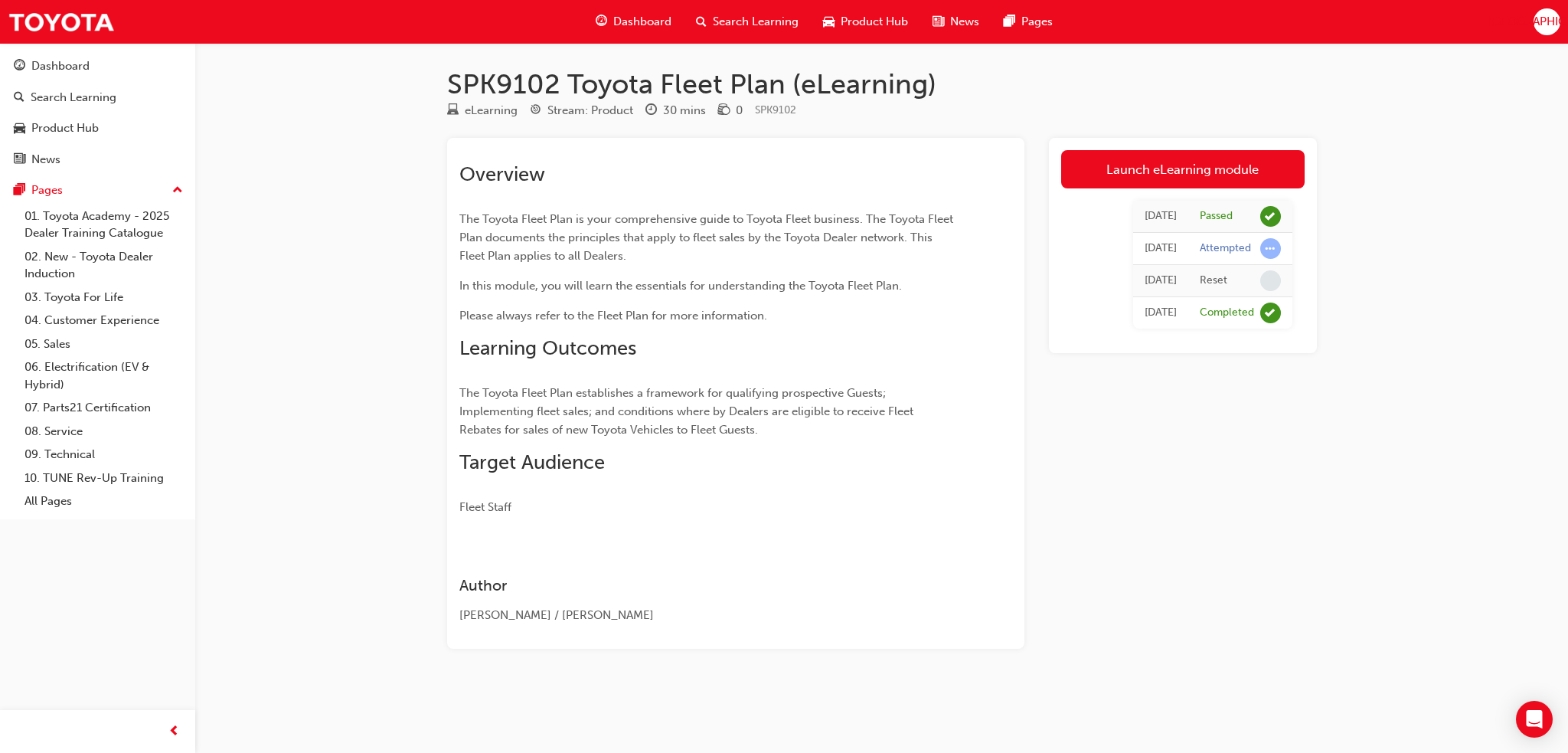
click at [645, 19] on span "Dashboard" at bounding box center [642, 22] width 58 height 18
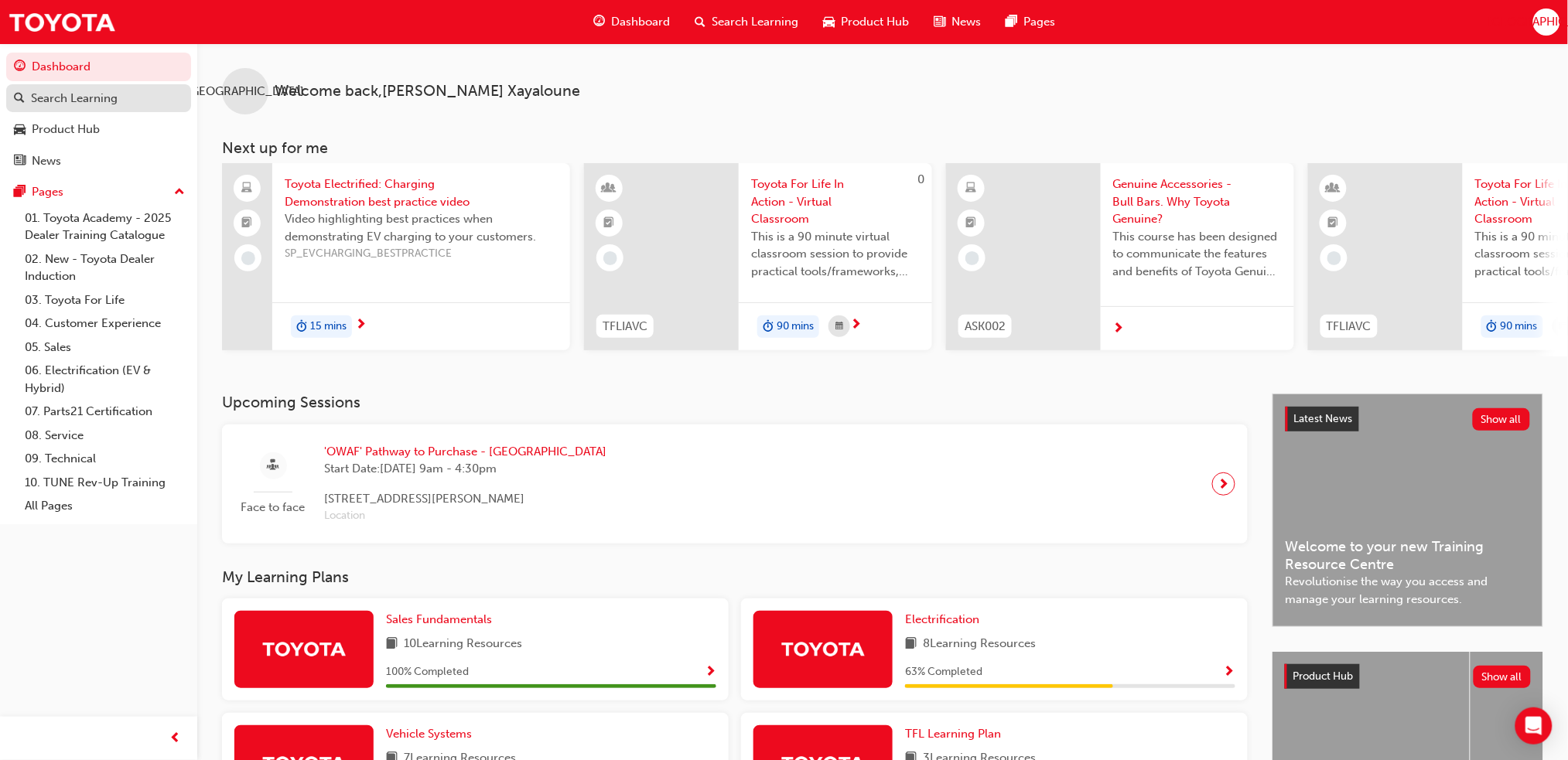
click at [85, 107] on div "Search Learning" at bounding box center [98, 98] width 169 height 19
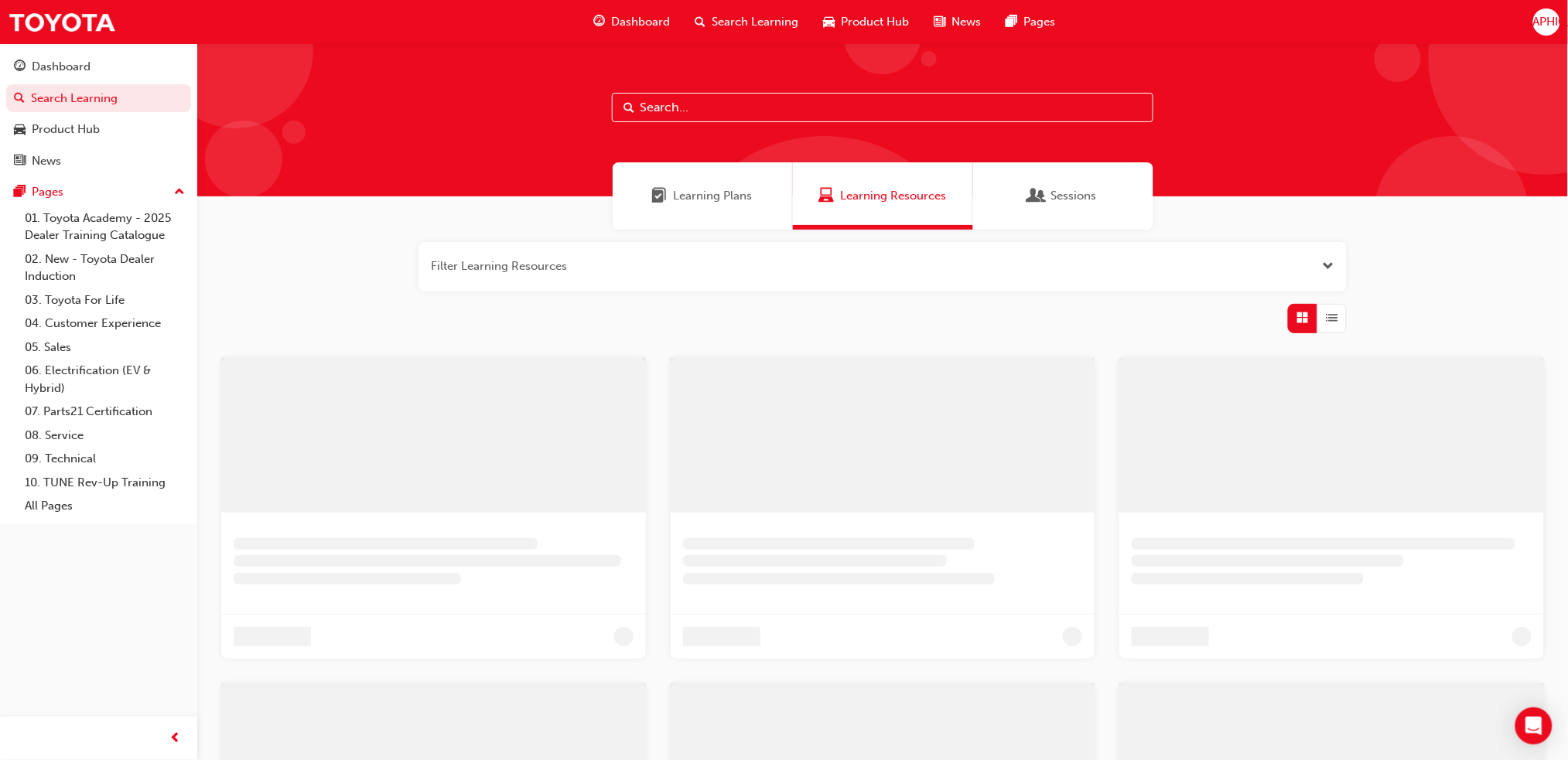
click at [789, 126] on div at bounding box center [883, 120] width 1371 height 153
click at [787, 115] on input "text" at bounding box center [883, 107] width 542 height 29
paste input "(SP_HILUX_FL0820_QVG)"
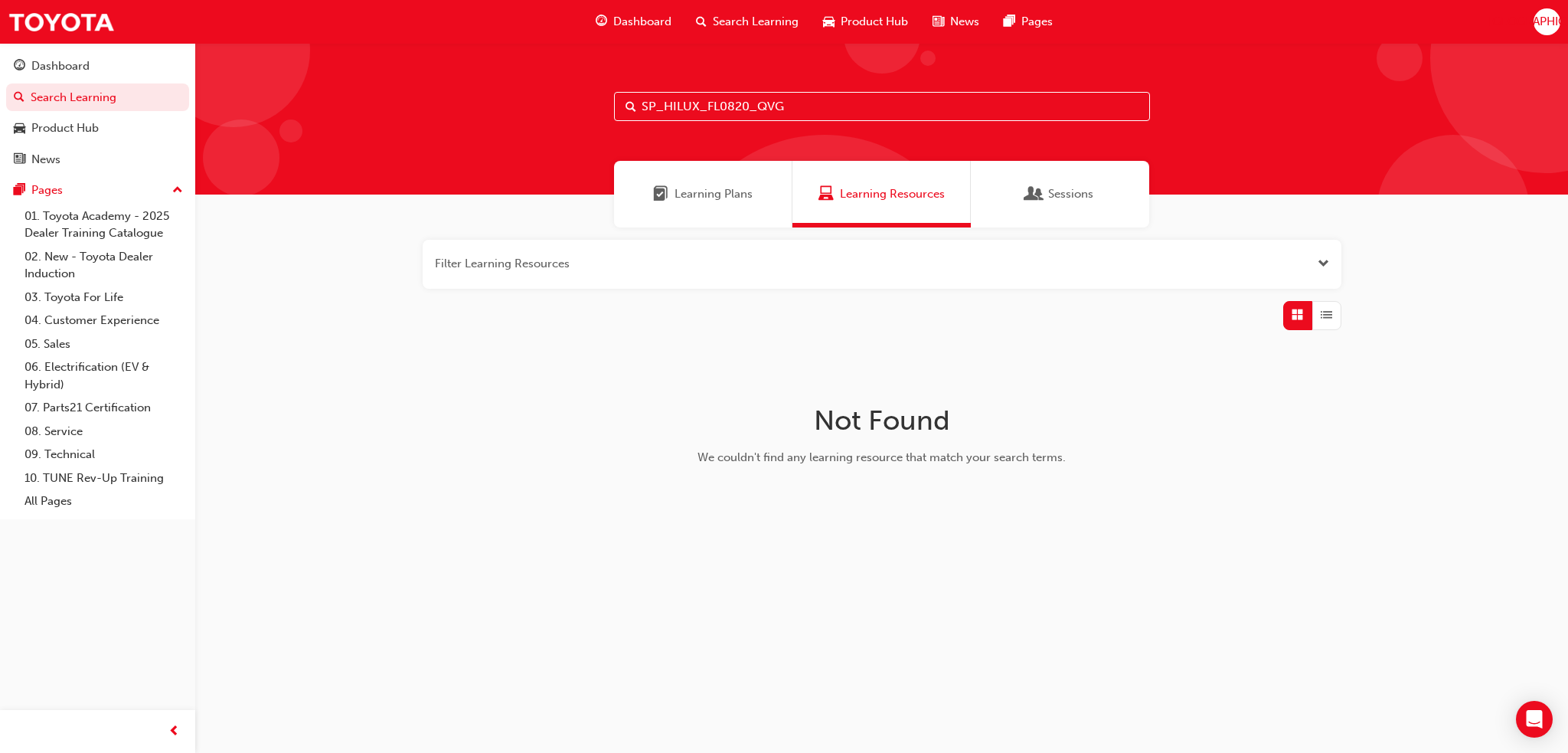
type input "SP_HILUX_FL0820_QVG"
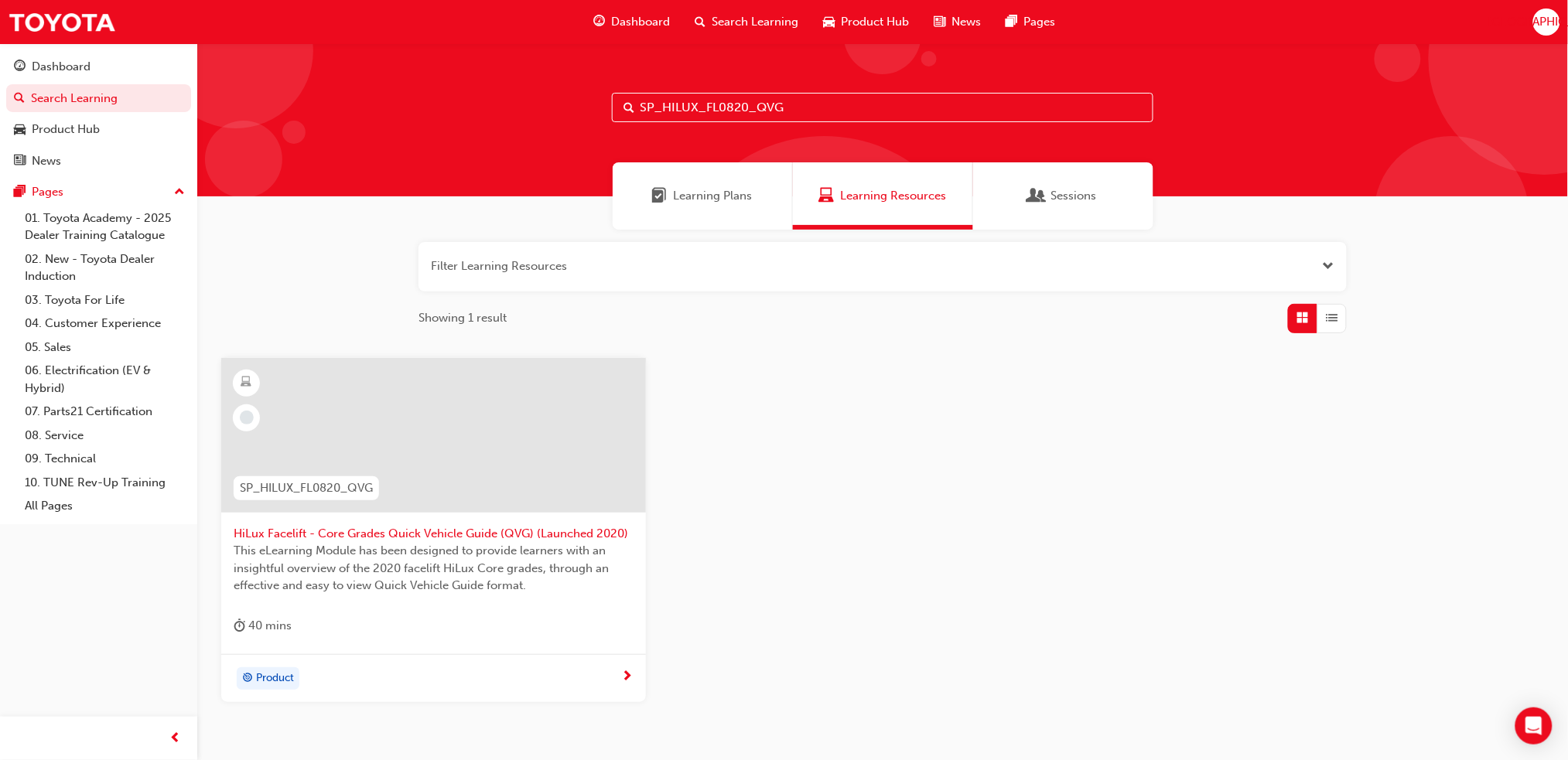
click at [513, 386] on div at bounding box center [433, 435] width 425 height 155
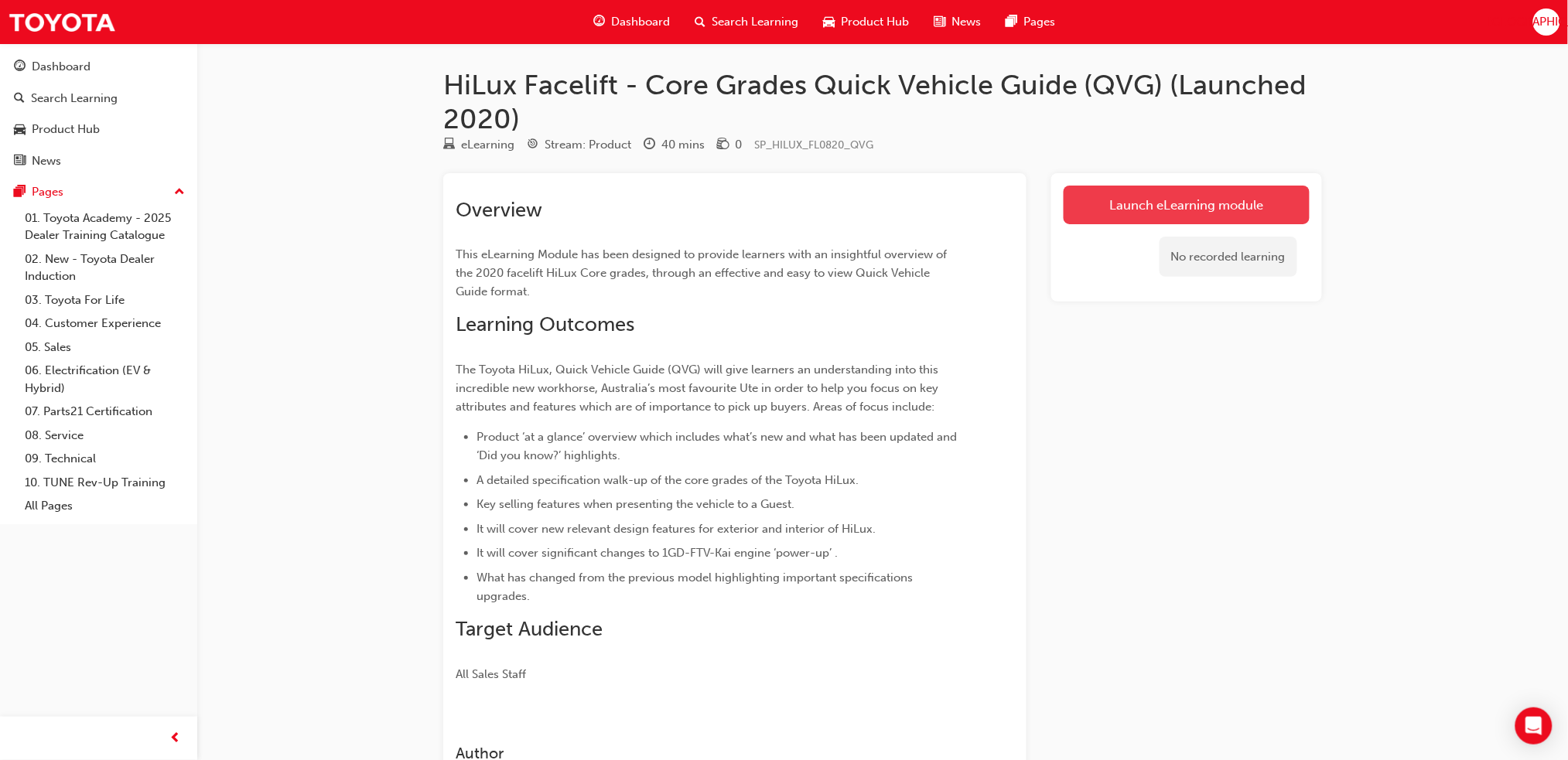
click at [1218, 195] on link "Launch eLearning module" at bounding box center [1186, 205] width 246 height 39
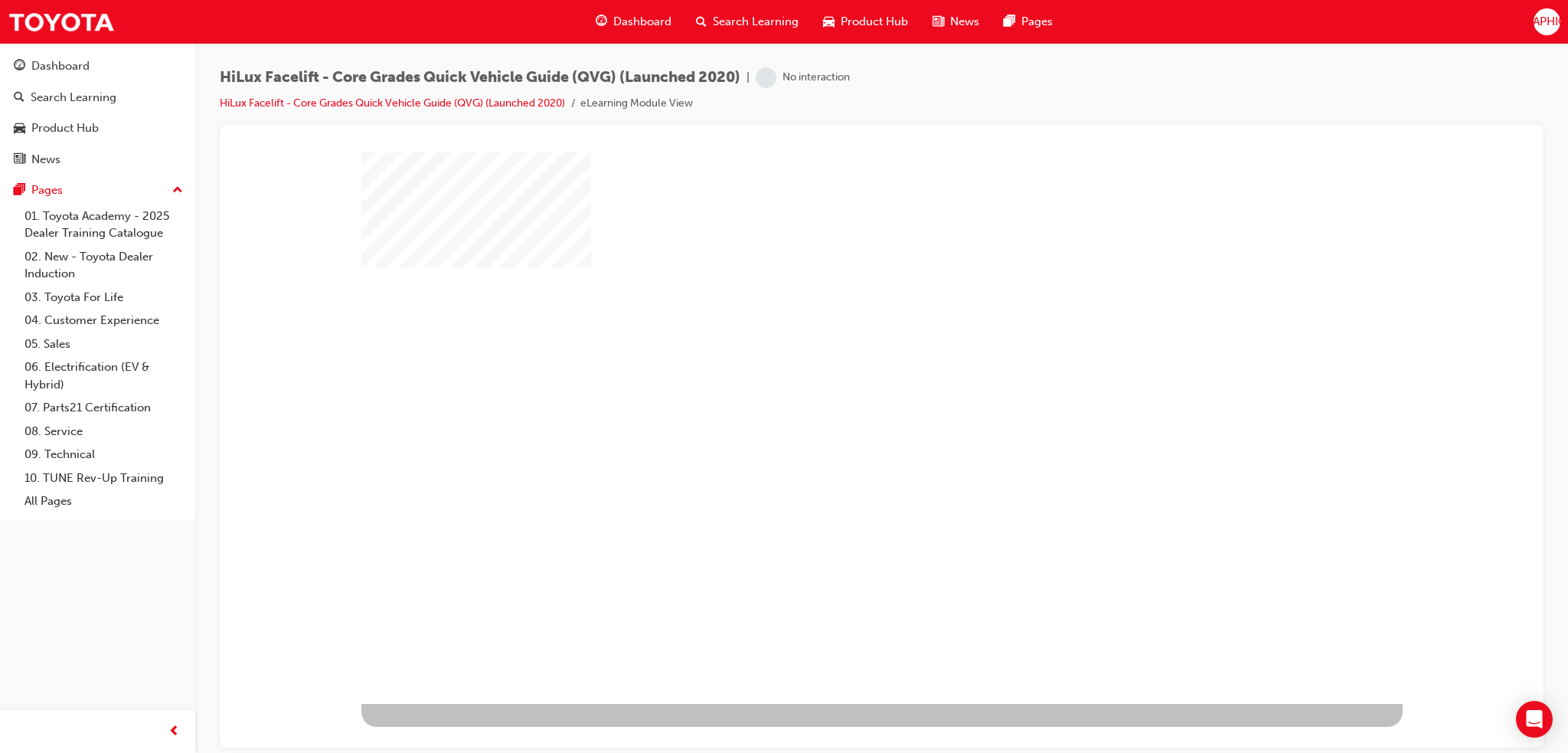
click at [838, 383] on div "play" at bounding box center [838, 383] width 0 height 0
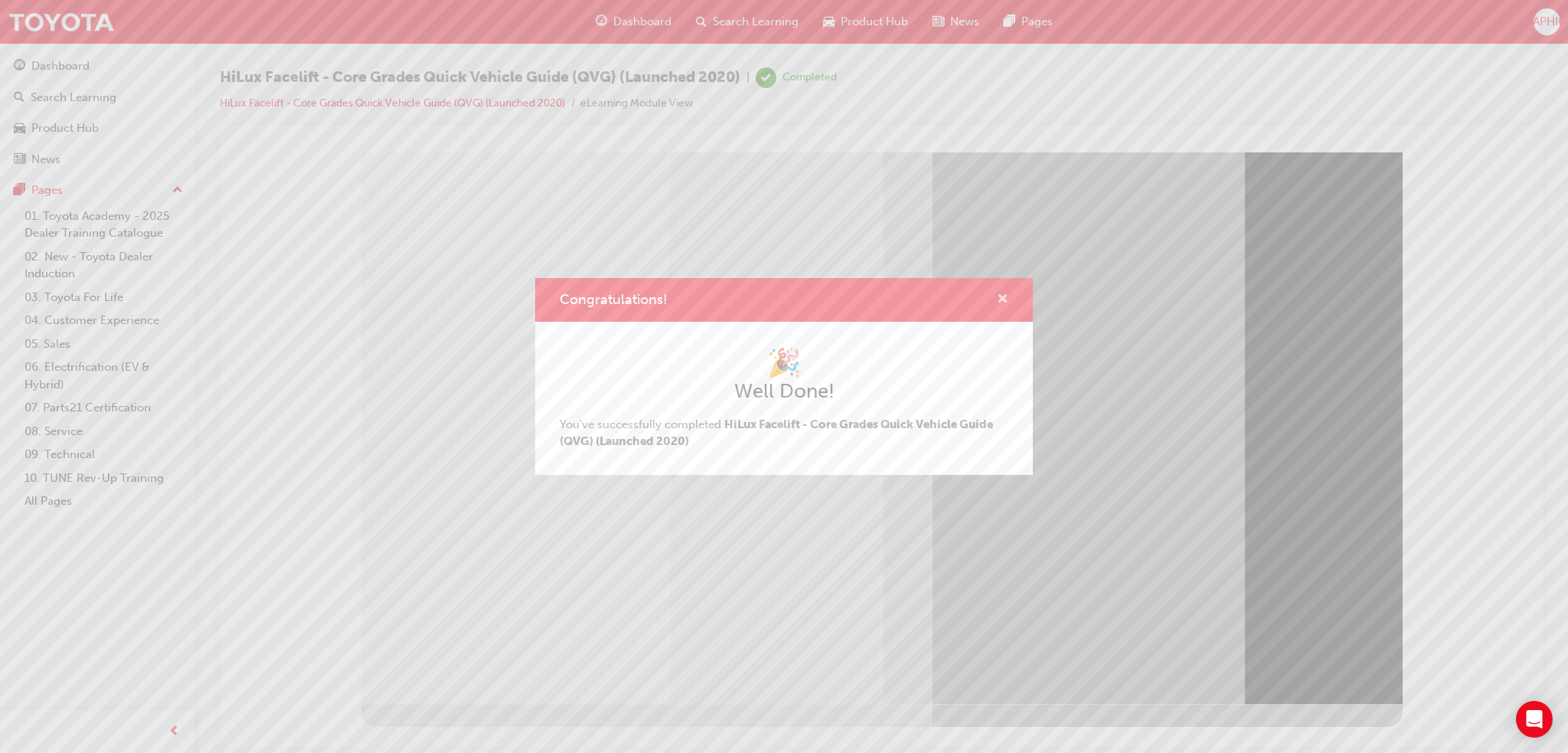
click at [1007, 301] on span "cross-icon" at bounding box center [1002, 300] width 12 height 13
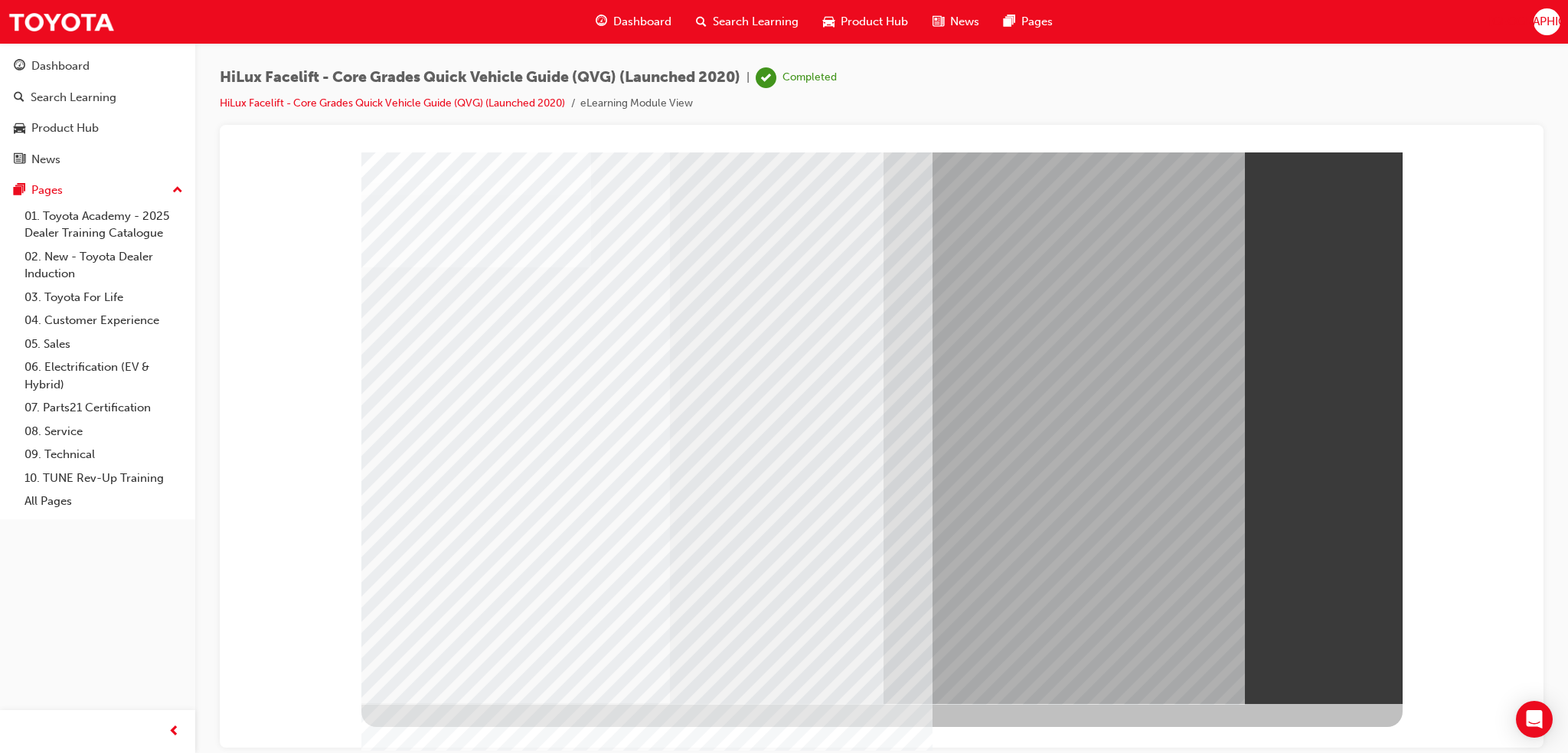
click at [1549, 34] on div "[GEOGRAPHIC_DATA]" at bounding box center [1547, 22] width 27 height 27
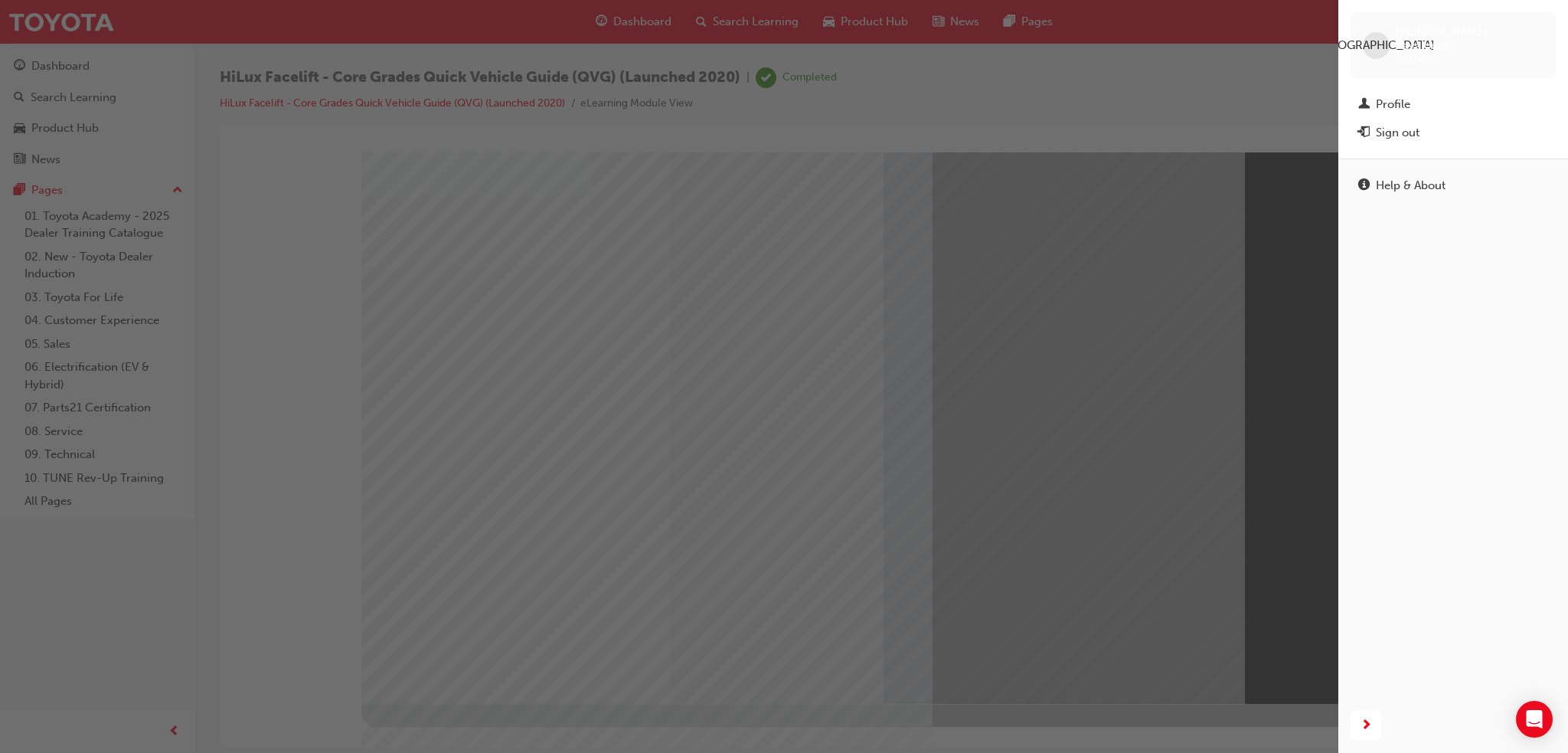
click at [91, 77] on div "button" at bounding box center [669, 376] width 1338 height 753
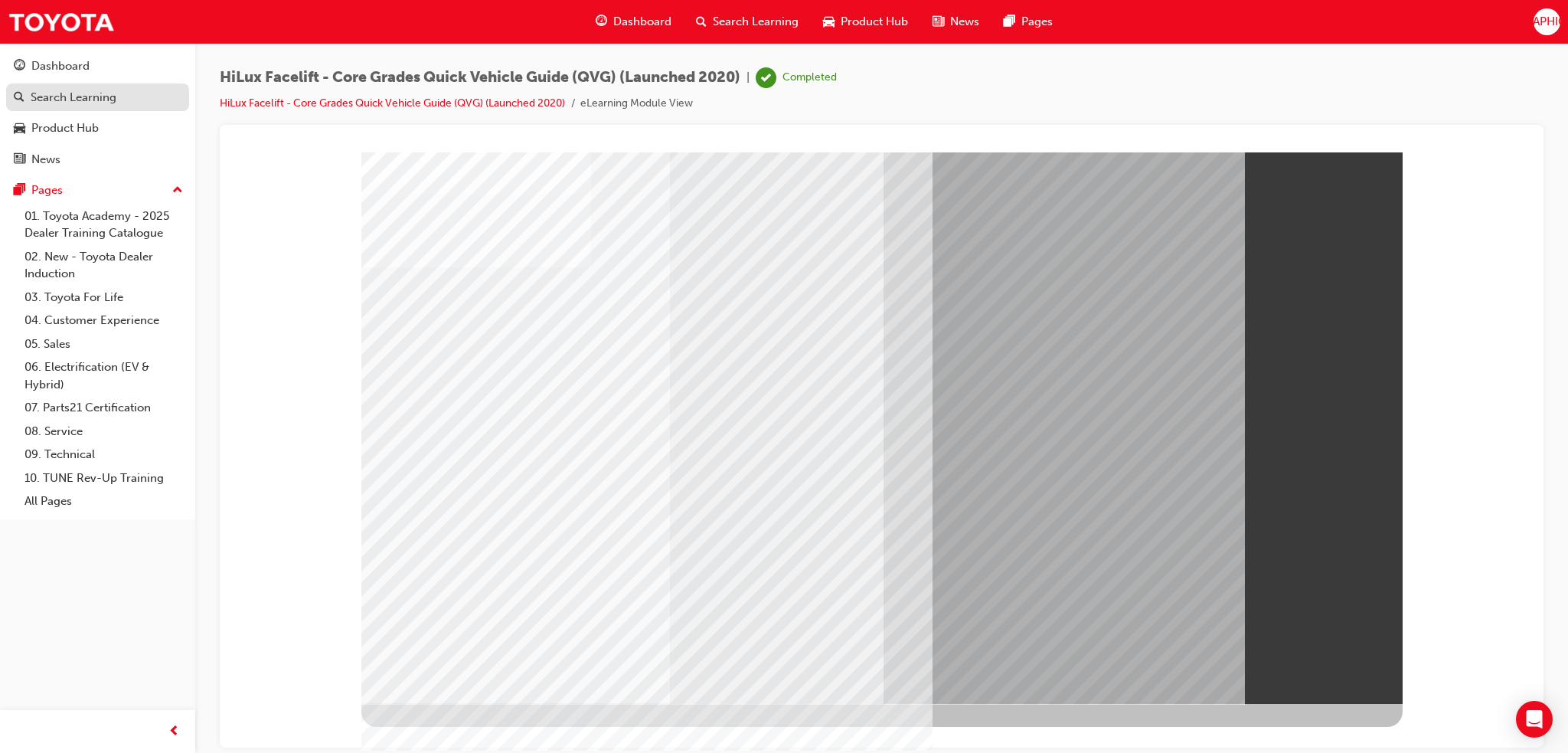
click at [63, 92] on div "Search Learning" at bounding box center [74, 98] width 86 height 18
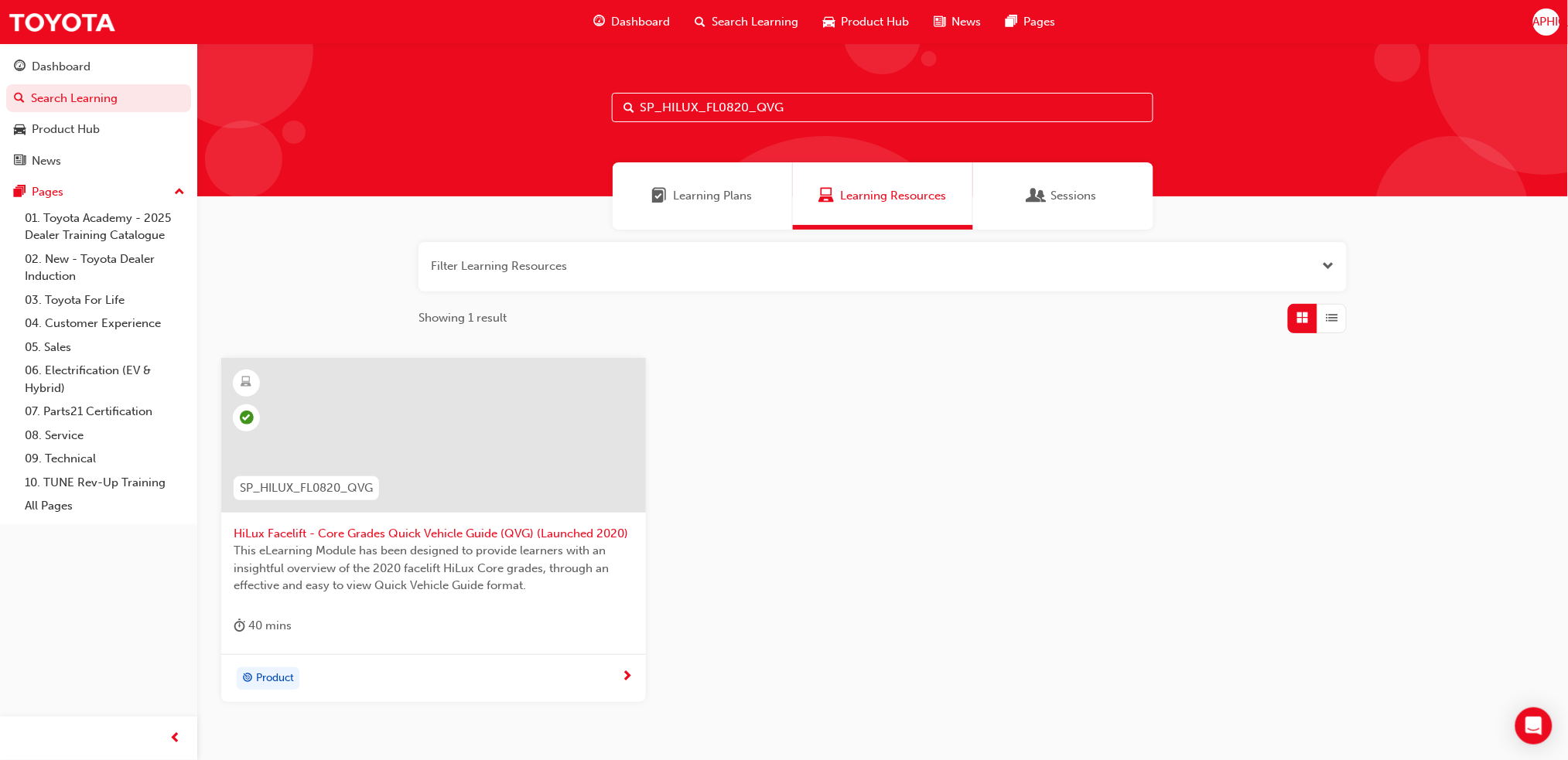
click at [944, 113] on input "SP_HILUX_FL0820_QVG" at bounding box center [883, 107] width 542 height 29
paste input "DP"
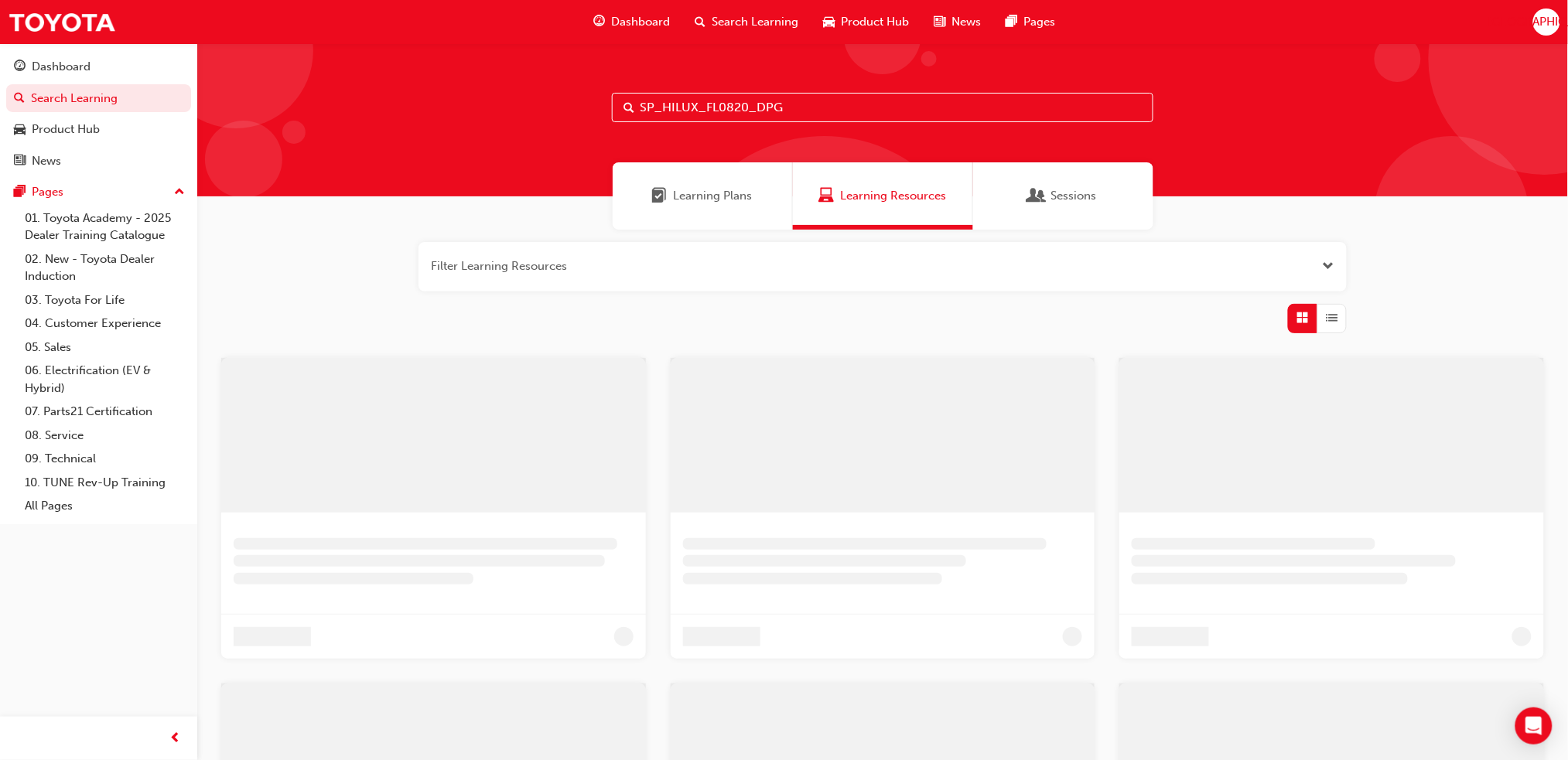
type input "SP_HILUX_FL0820_DPG"
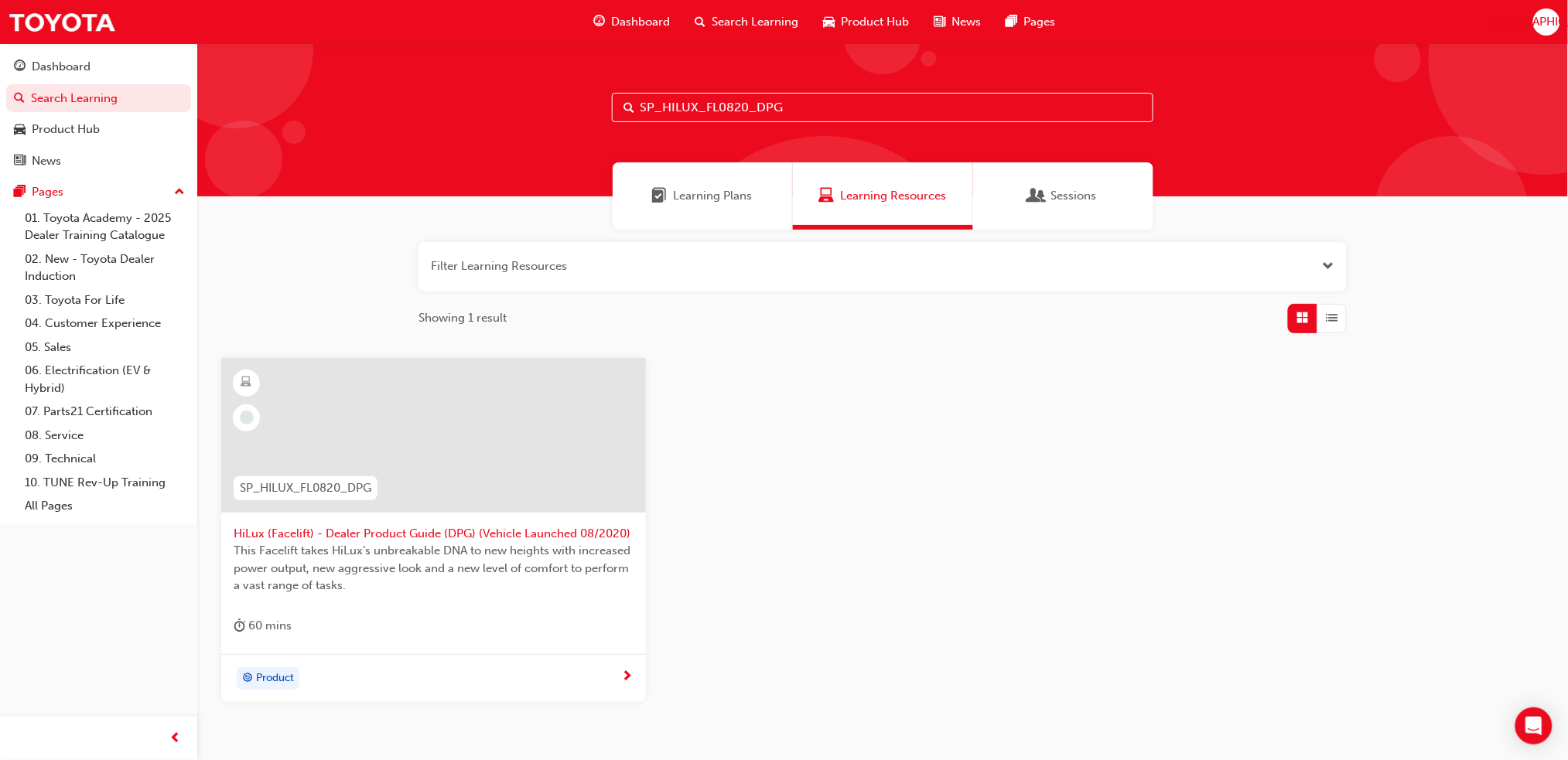
click at [516, 438] on div at bounding box center [433, 435] width 425 height 155
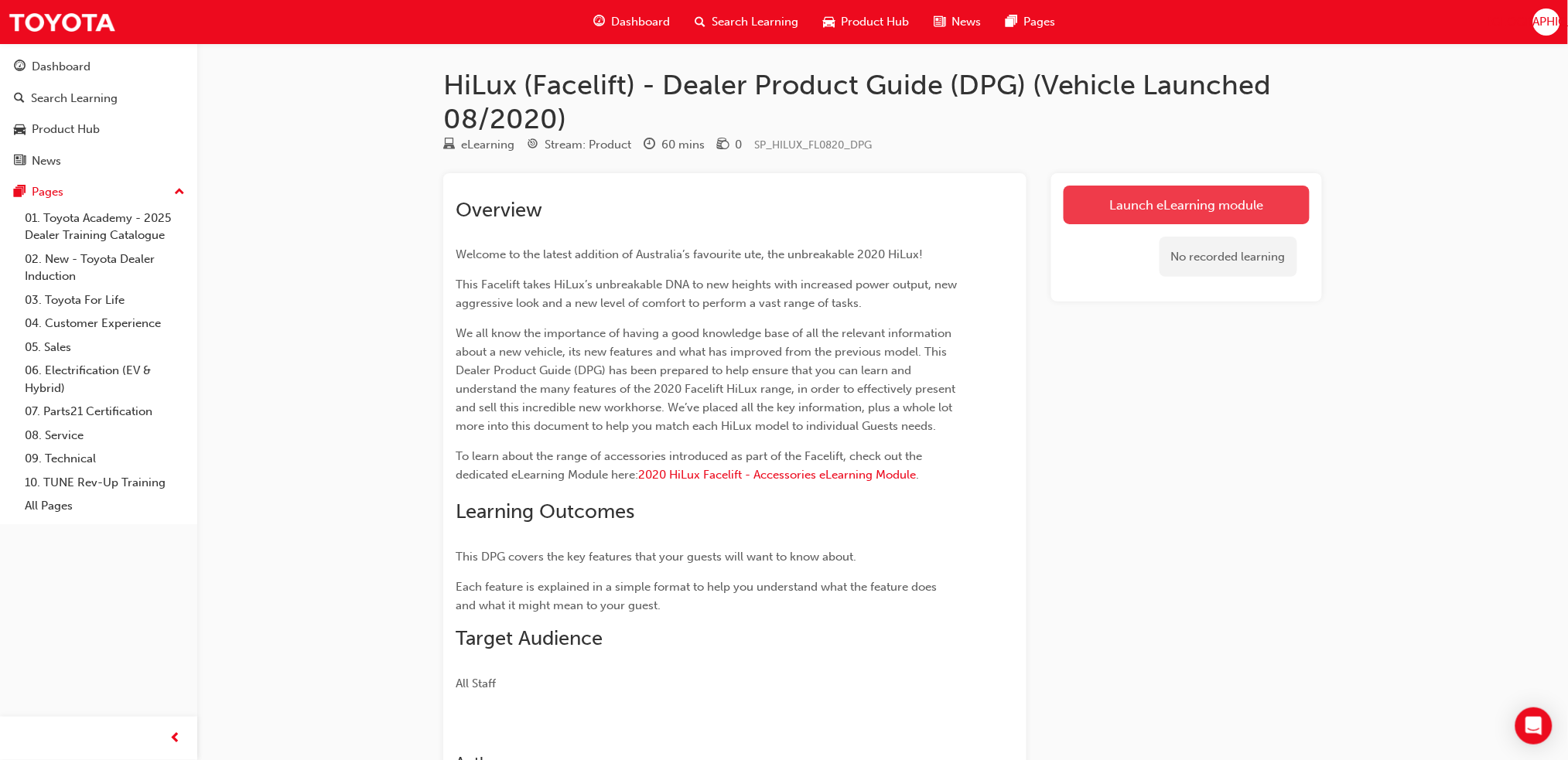
click at [1153, 218] on link "Launch eLearning module" at bounding box center [1186, 205] width 246 height 39
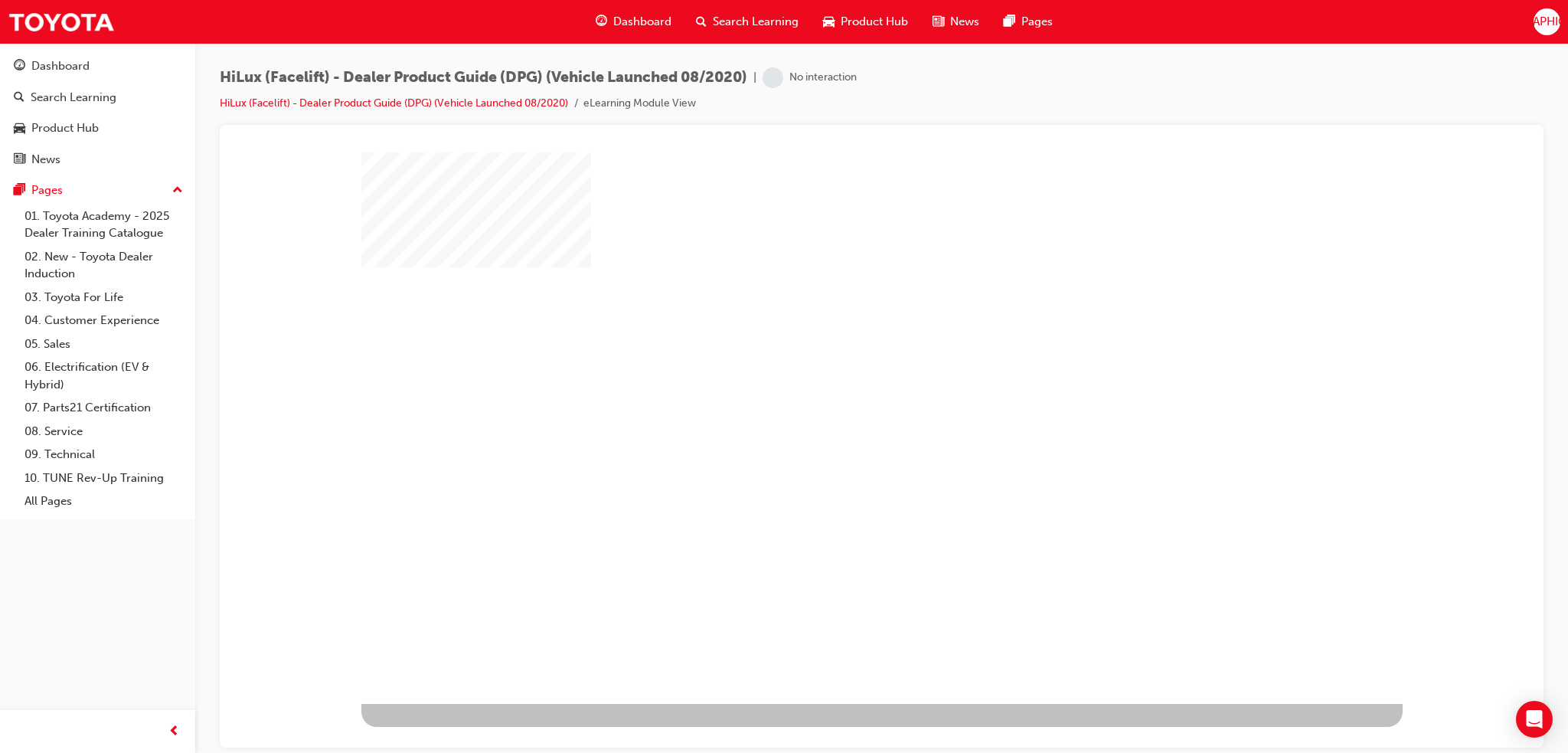
click at [838, 383] on div "play" at bounding box center [838, 383] width 0 height 0
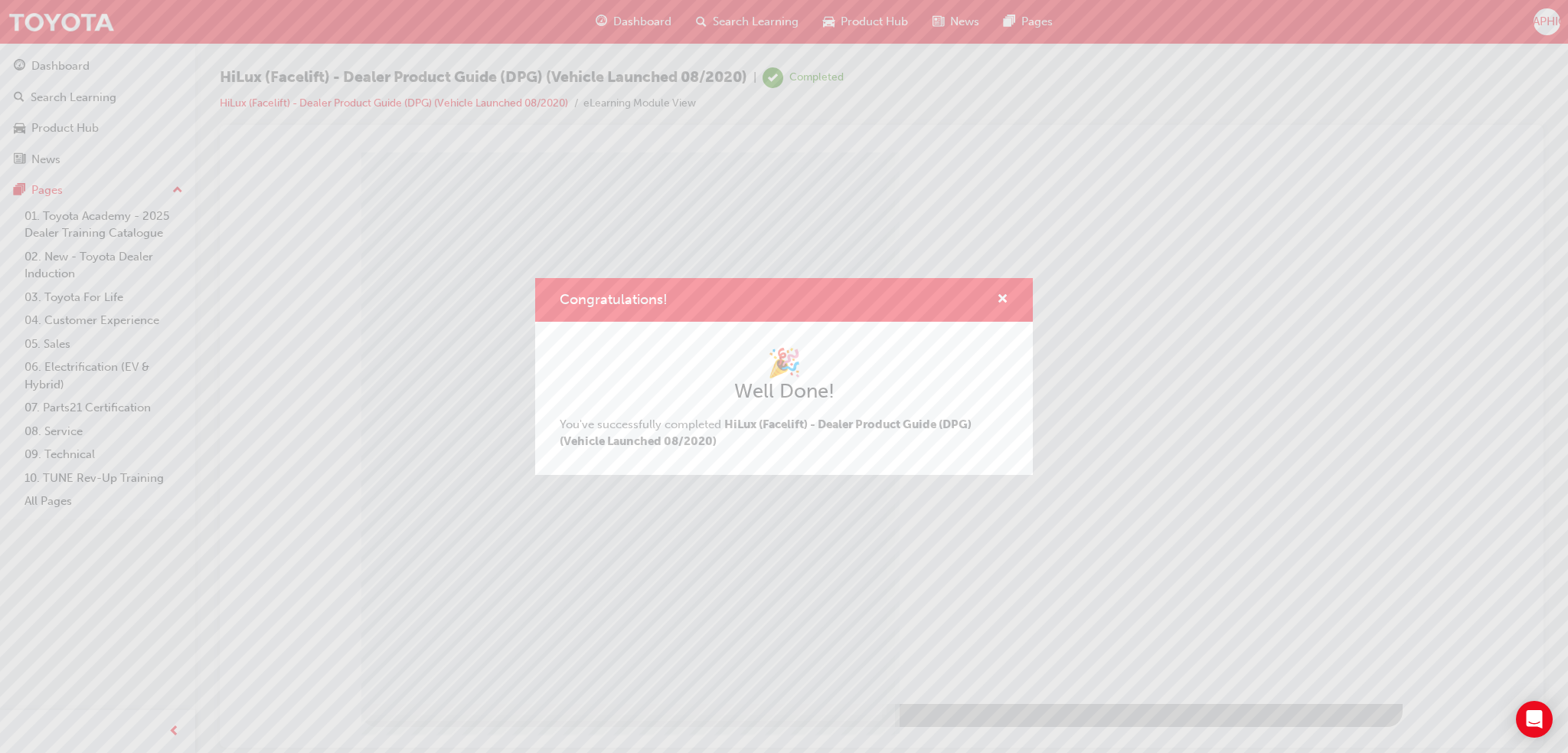
click at [1370, 633] on div "Congratulations! 🎉 Well Done! You've successfully completed HiLux (Facelift) - …" at bounding box center [784, 376] width 1568 height 753
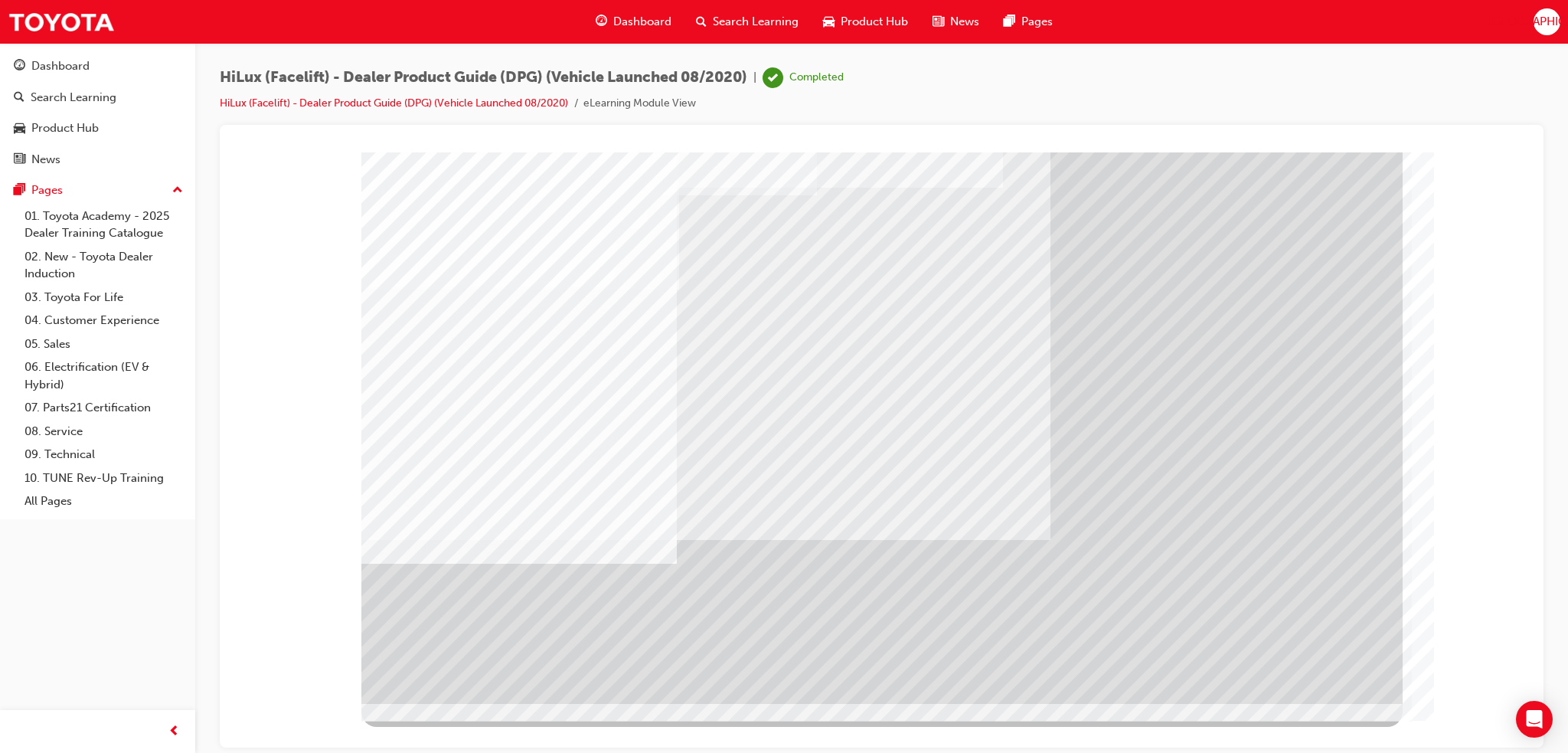
drag, startPoint x: 1390, startPoint y: 627, endPoint x: 1385, endPoint y: 636, distance: 10.3
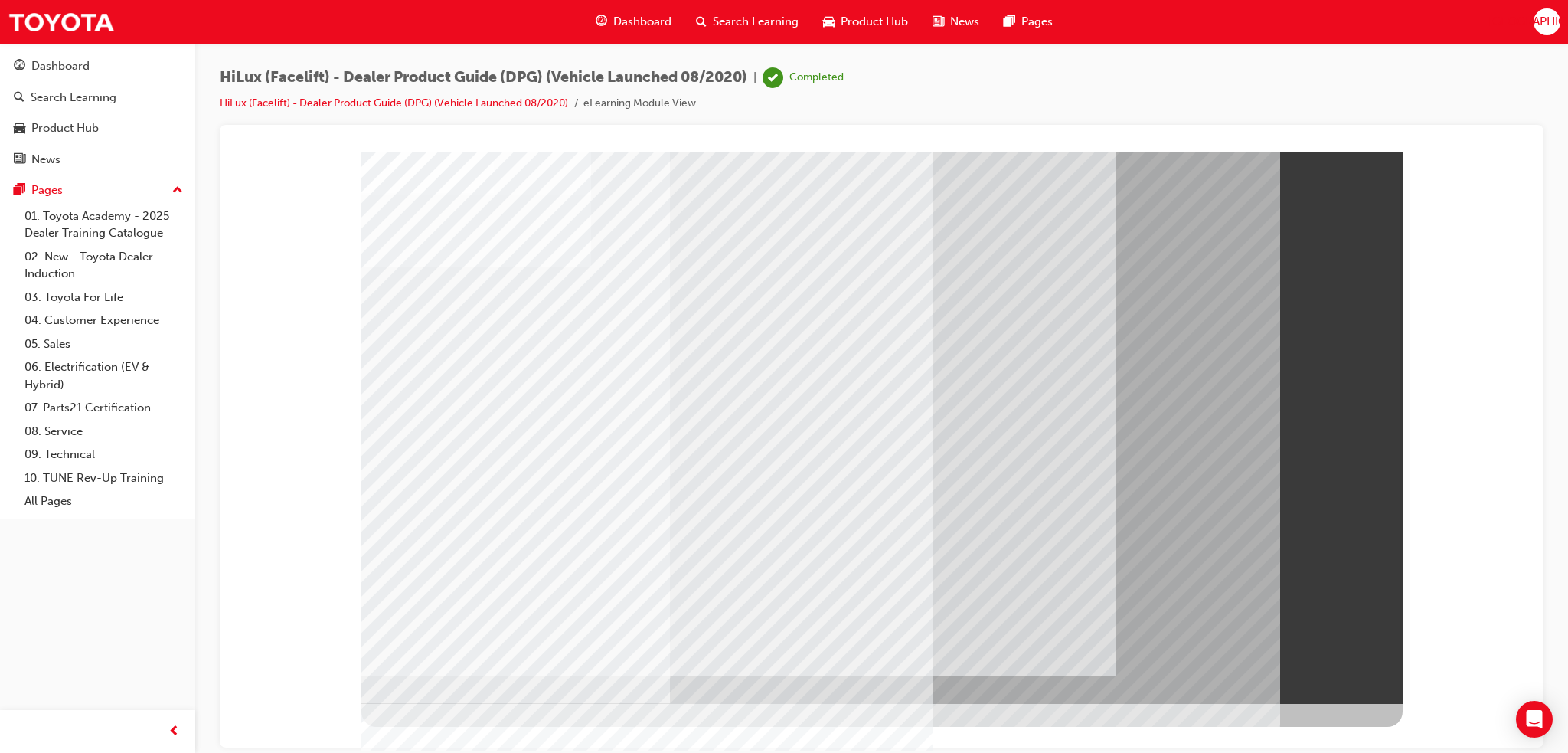
click at [43, 90] on div "Search Learning" at bounding box center [74, 98] width 86 height 18
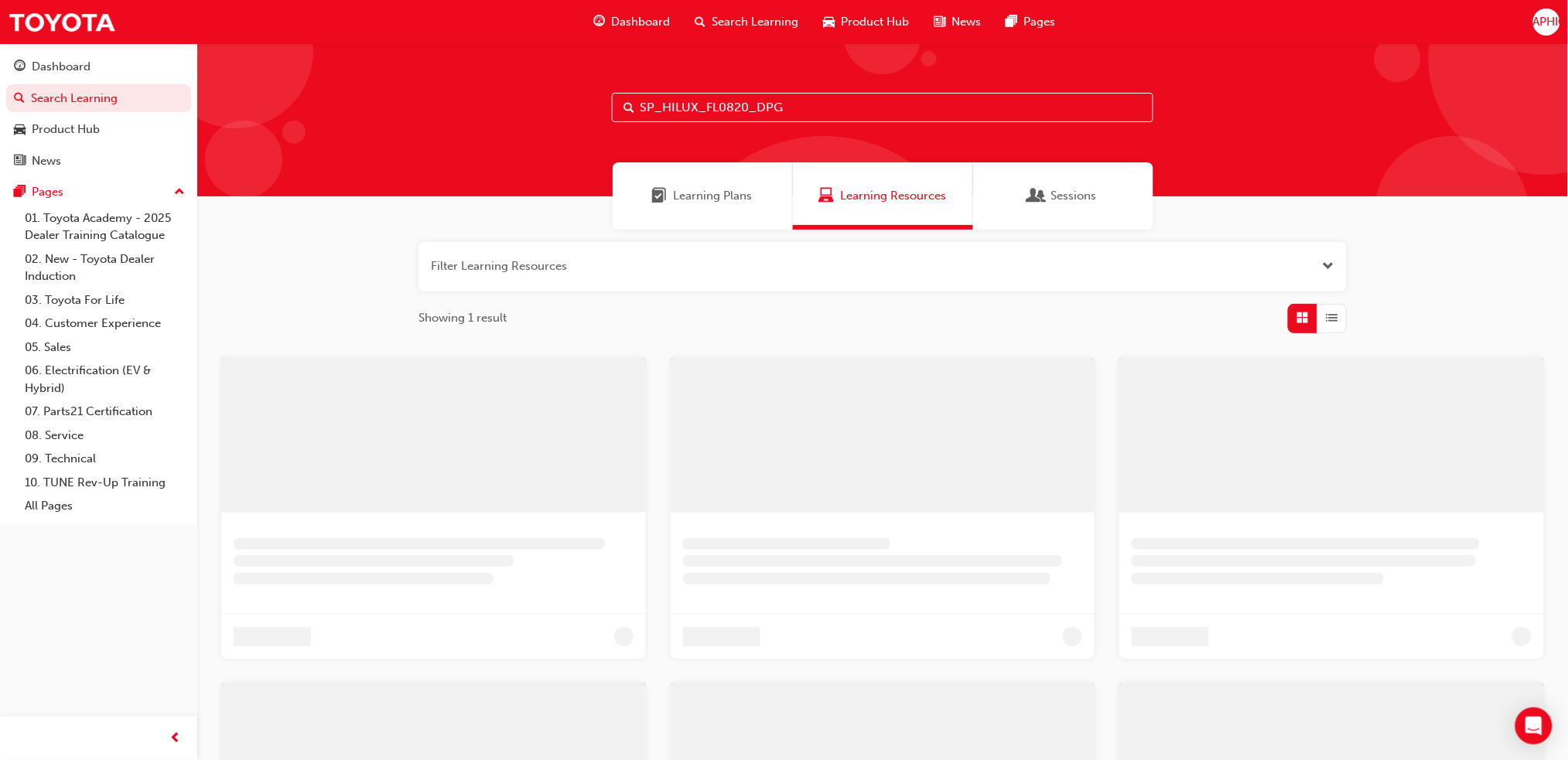
click at [833, 106] on input "SP_HILUX_FL0820_DPG" at bounding box center [883, 107] width 542 height 29
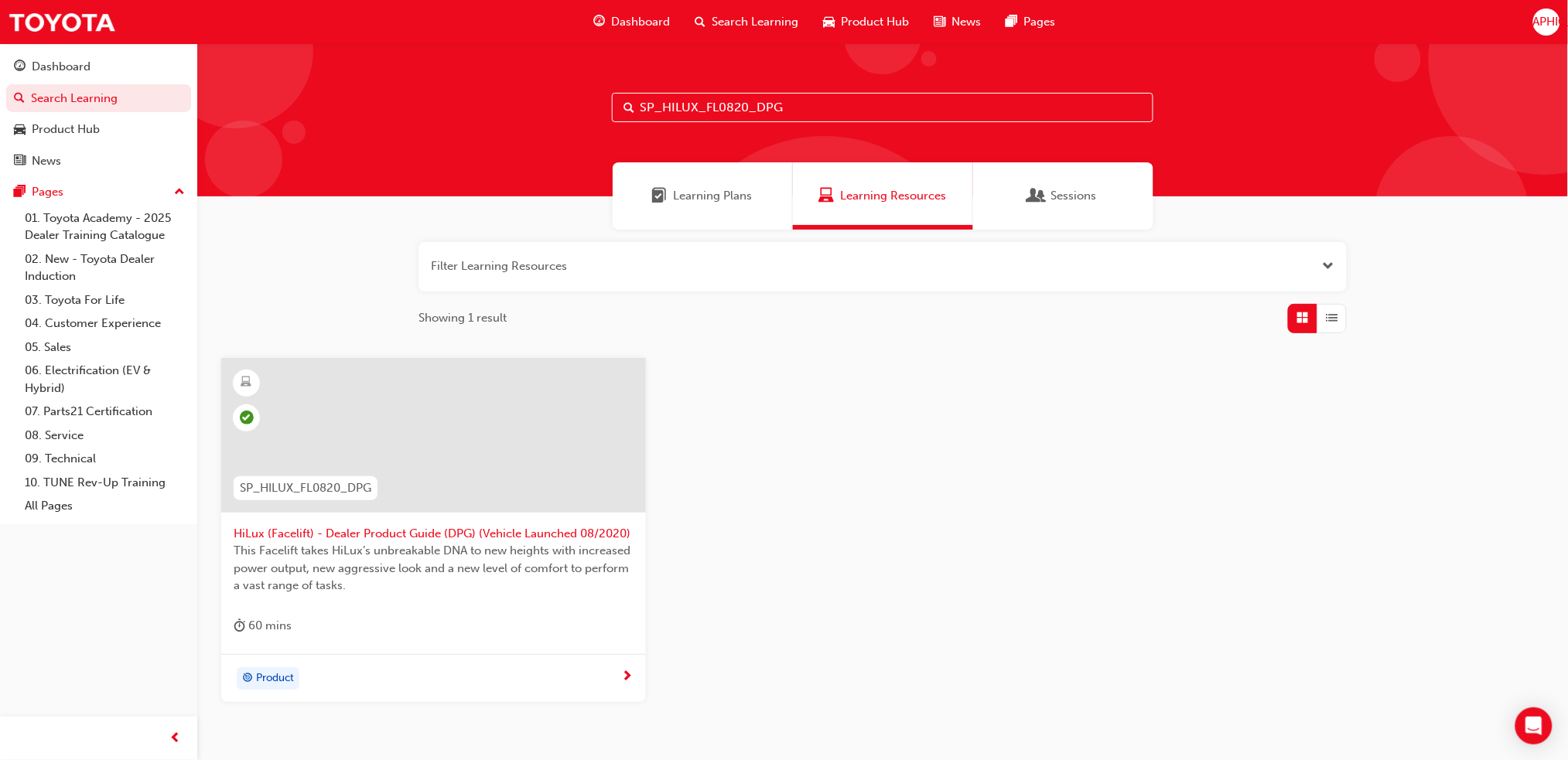
click at [833, 106] on input "SP_HILUX_FL0820_DPG" at bounding box center [883, 107] width 542 height 29
paste input "PRADO_FL1020_EL01"
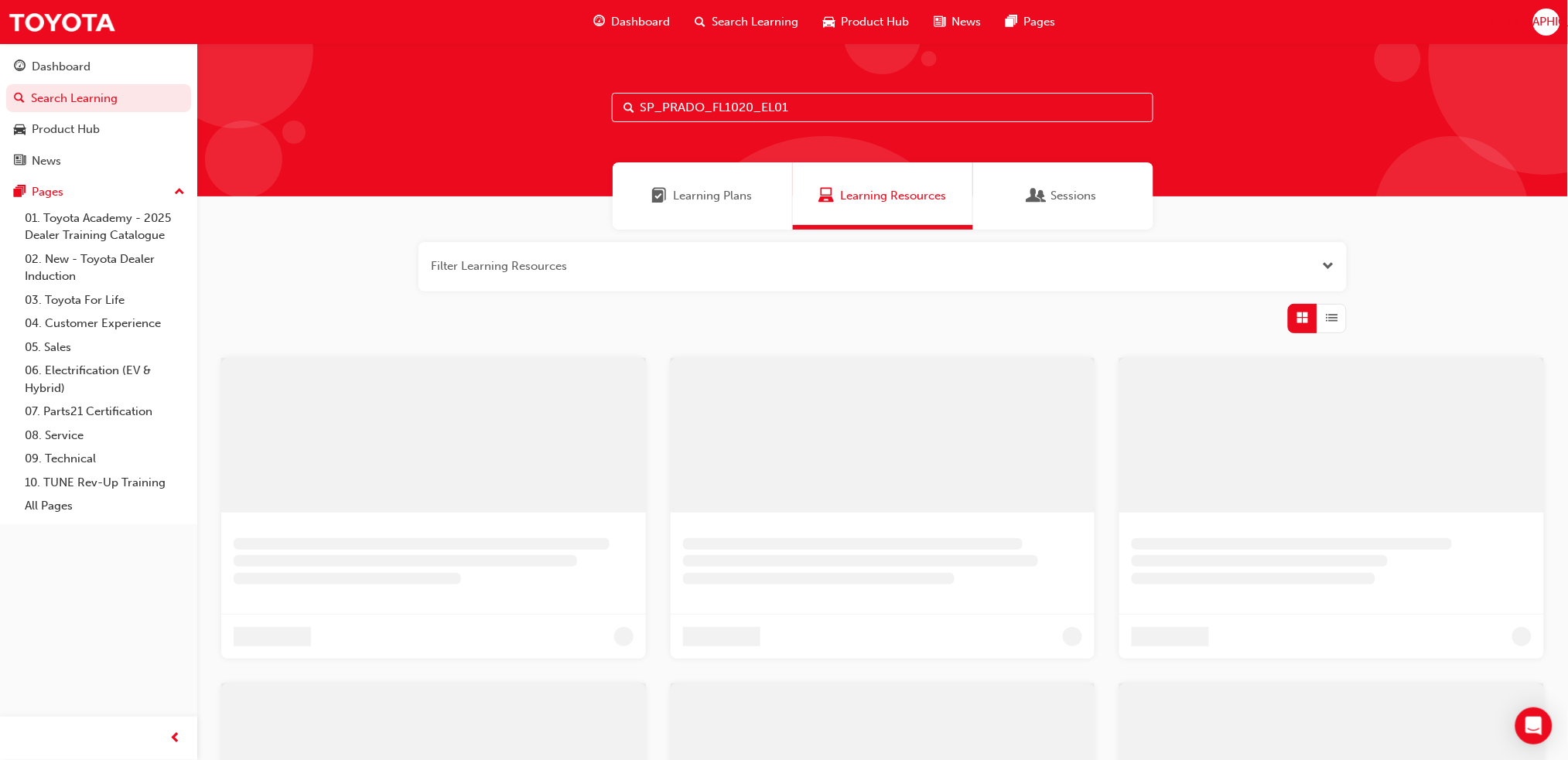
type input "SP_PRADO_FL1020_EL01"
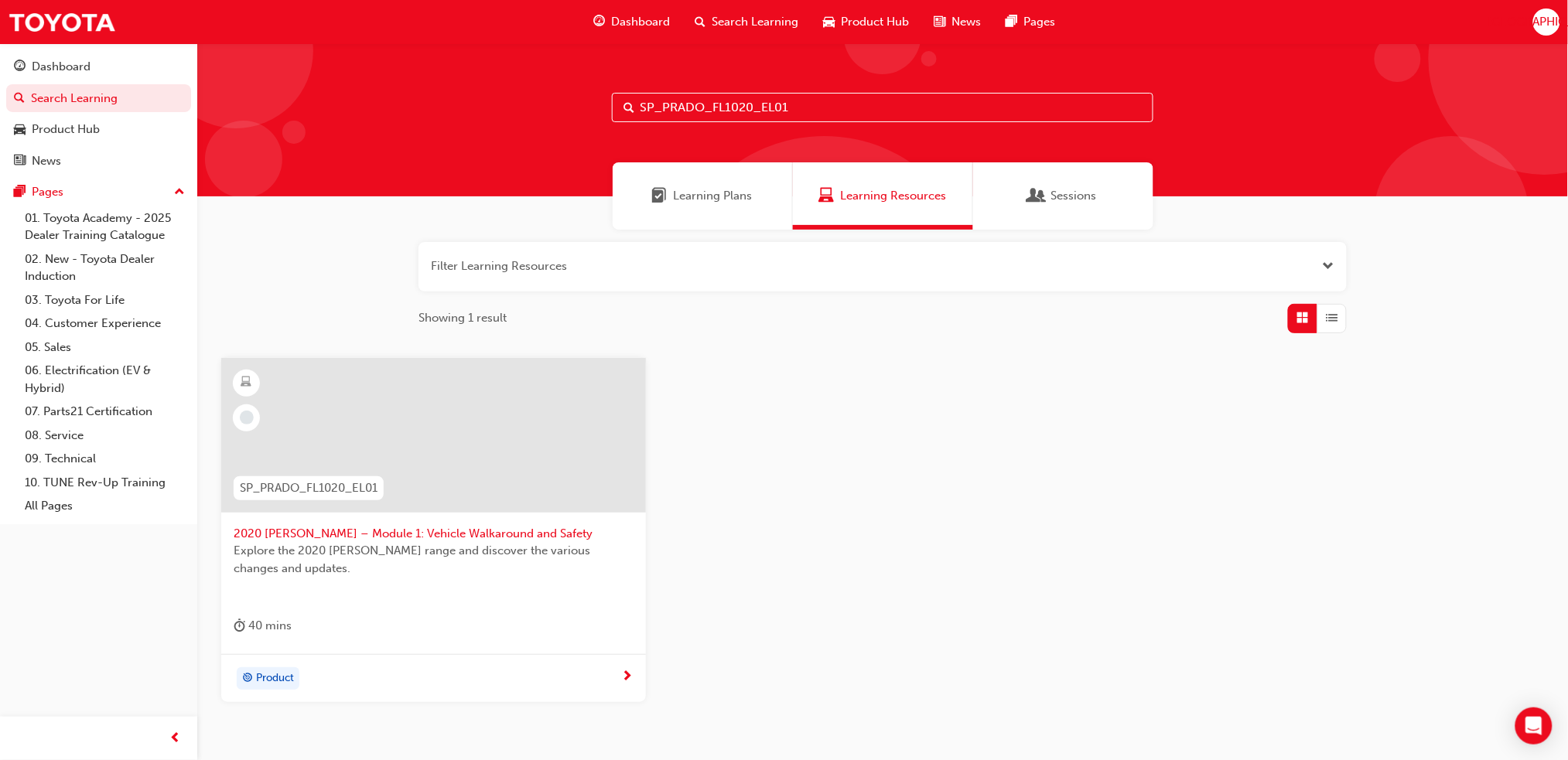
click at [454, 448] on div at bounding box center [433, 435] width 425 height 155
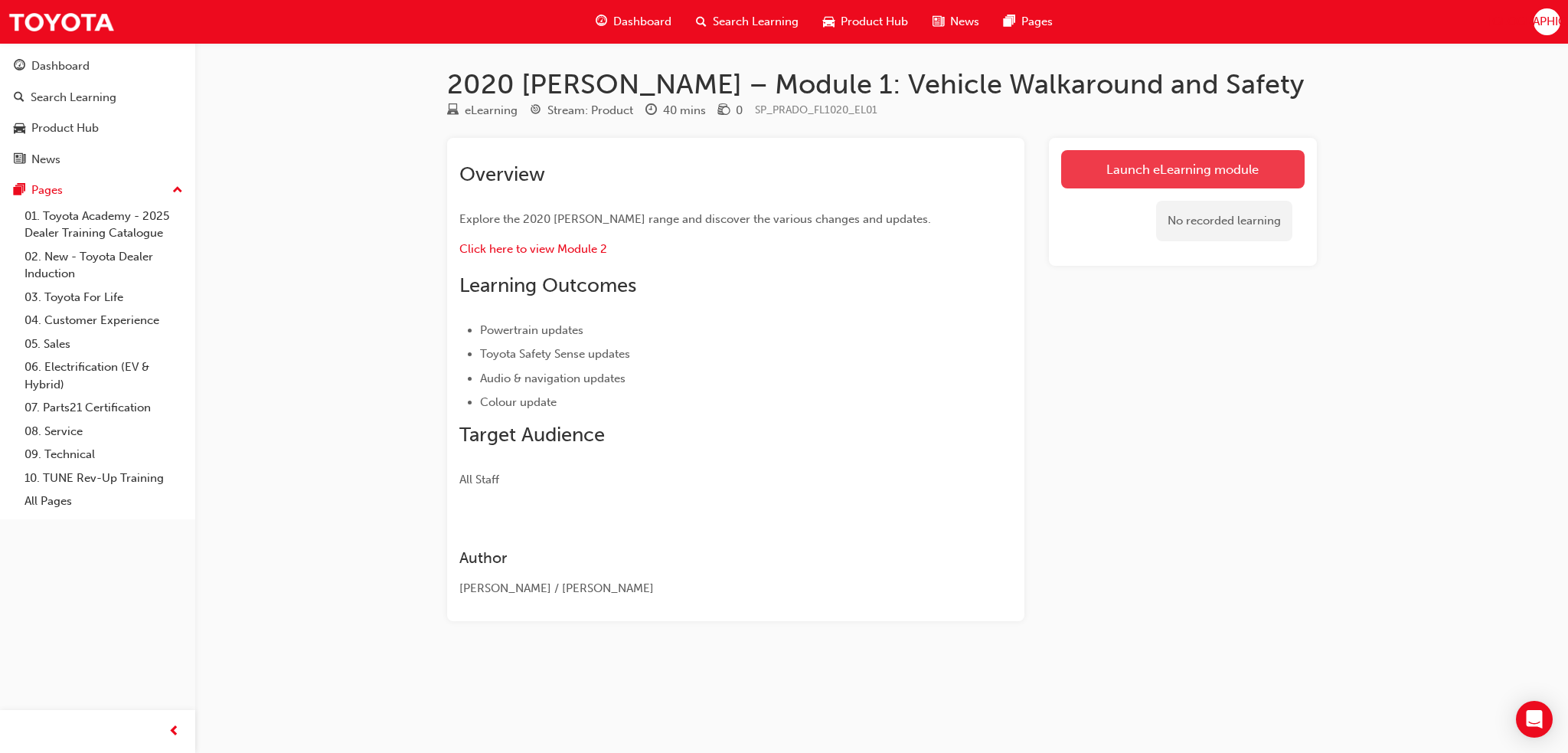
click at [1143, 171] on link "Launch eLearning module" at bounding box center [1182, 169] width 243 height 39
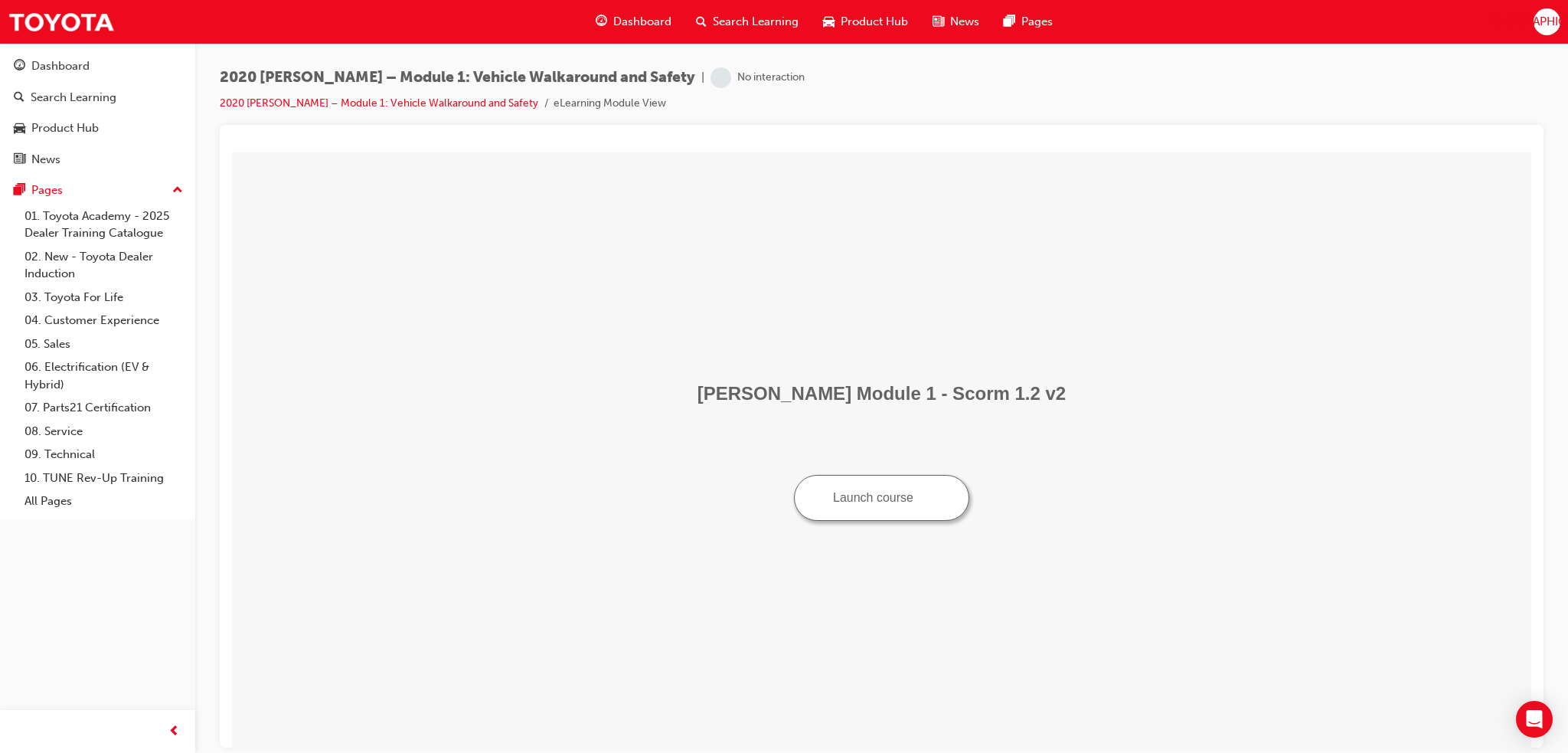
click at [872, 501] on button "Launch course" at bounding box center [881, 496] width 175 height 46
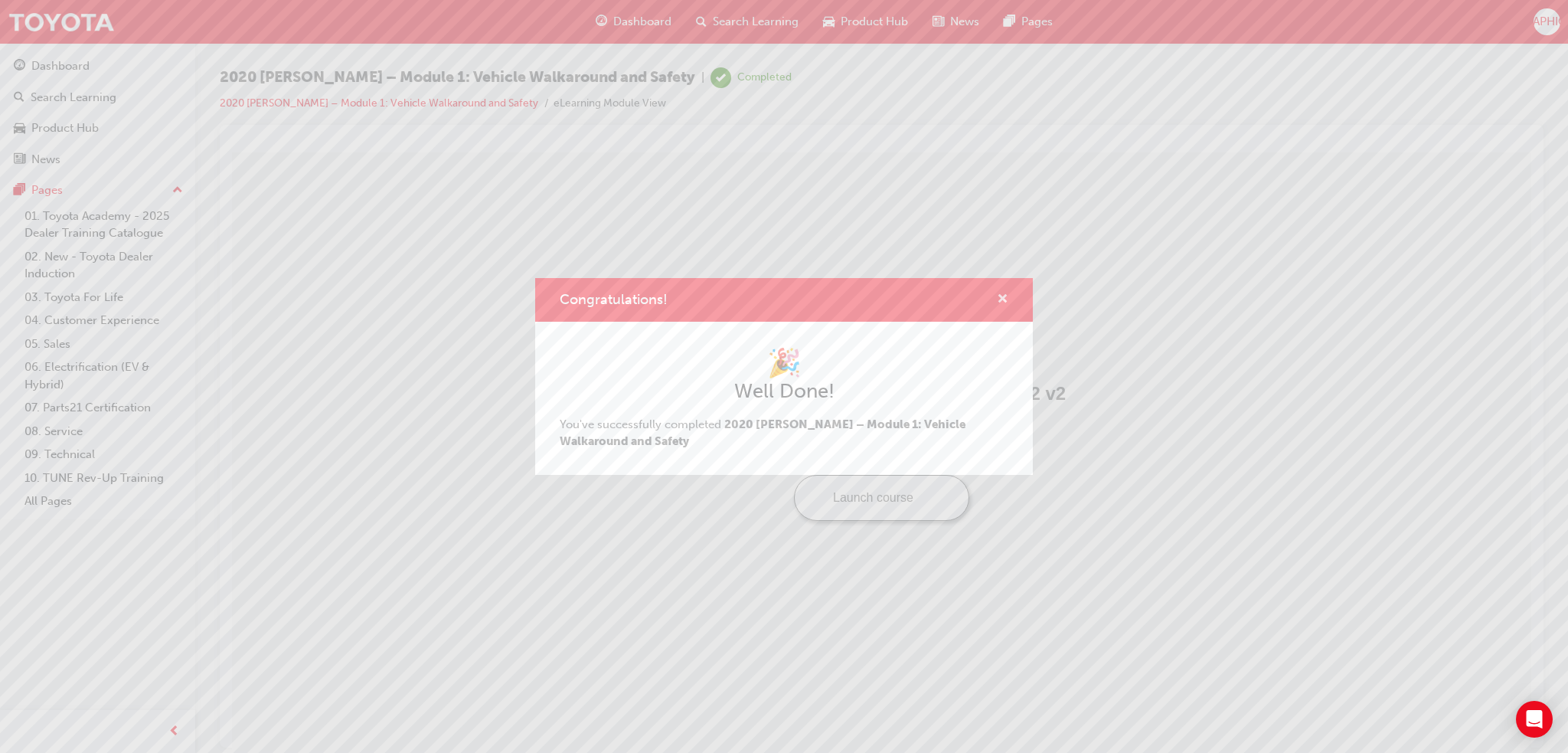
click at [997, 295] on span "cross-icon" at bounding box center [1002, 300] width 12 height 13
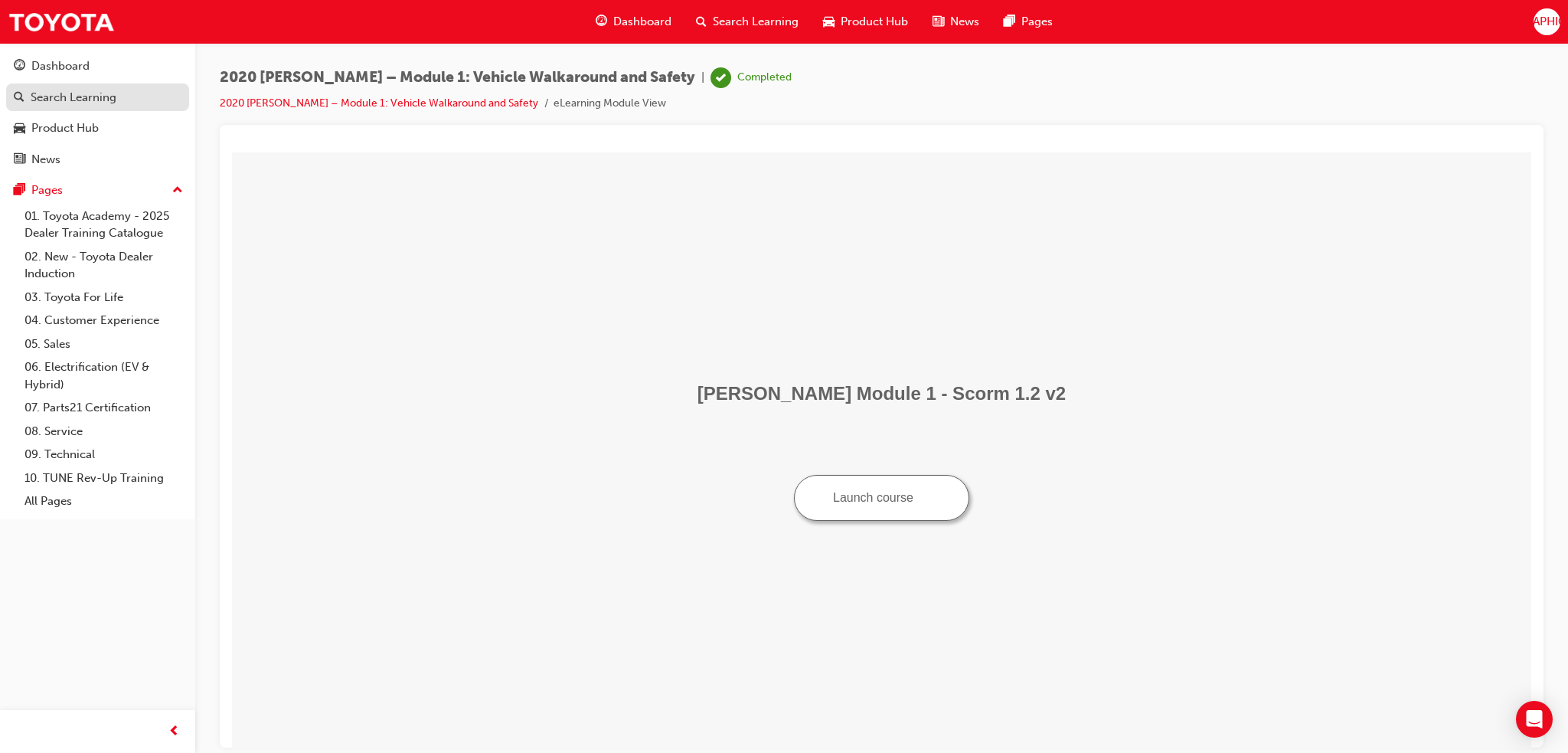
click at [82, 102] on div "Search Learning" at bounding box center [74, 98] width 86 height 18
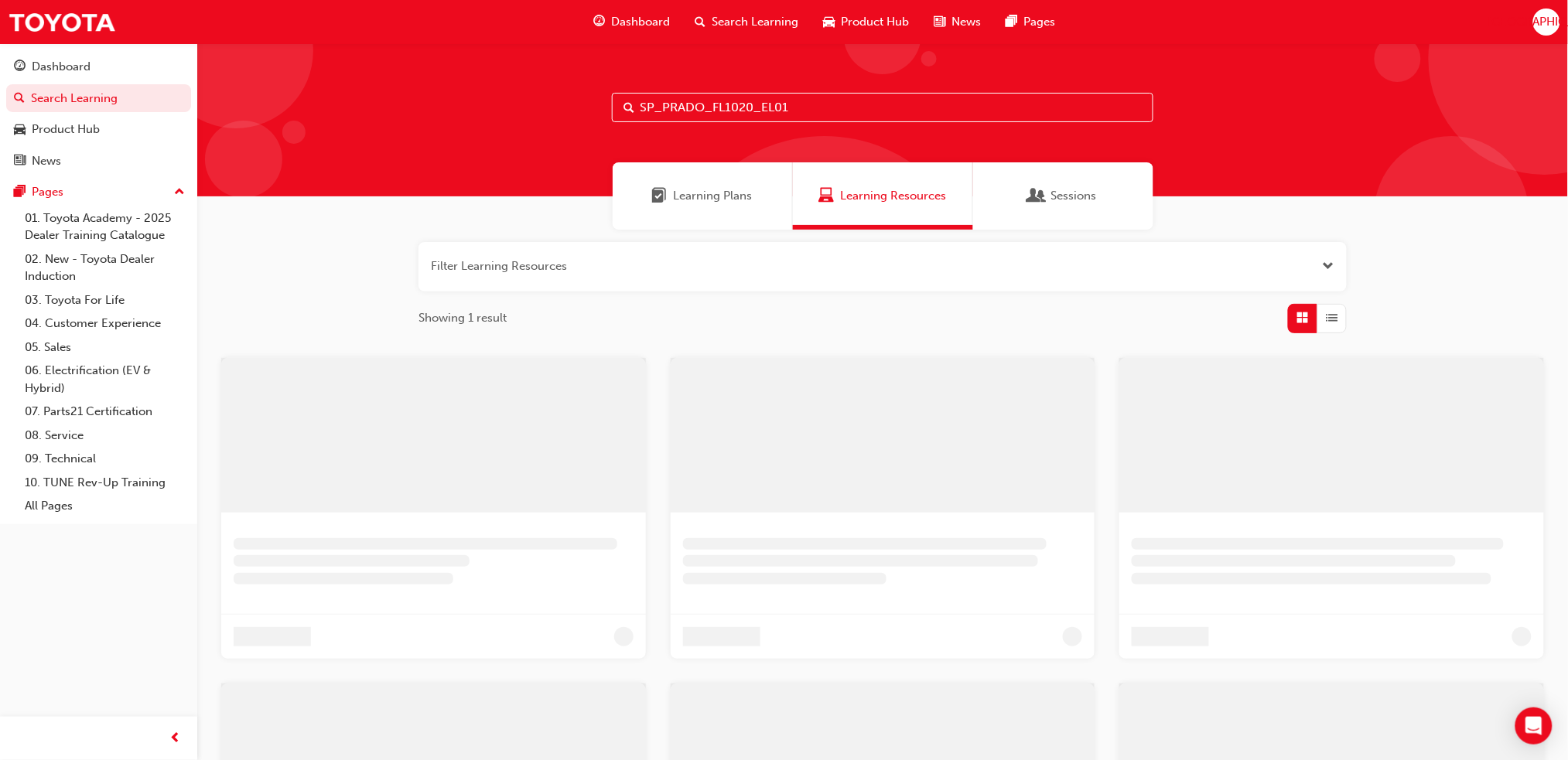
click at [862, 105] on input "SP_PRADO_FL1020_EL01" at bounding box center [883, 107] width 542 height 29
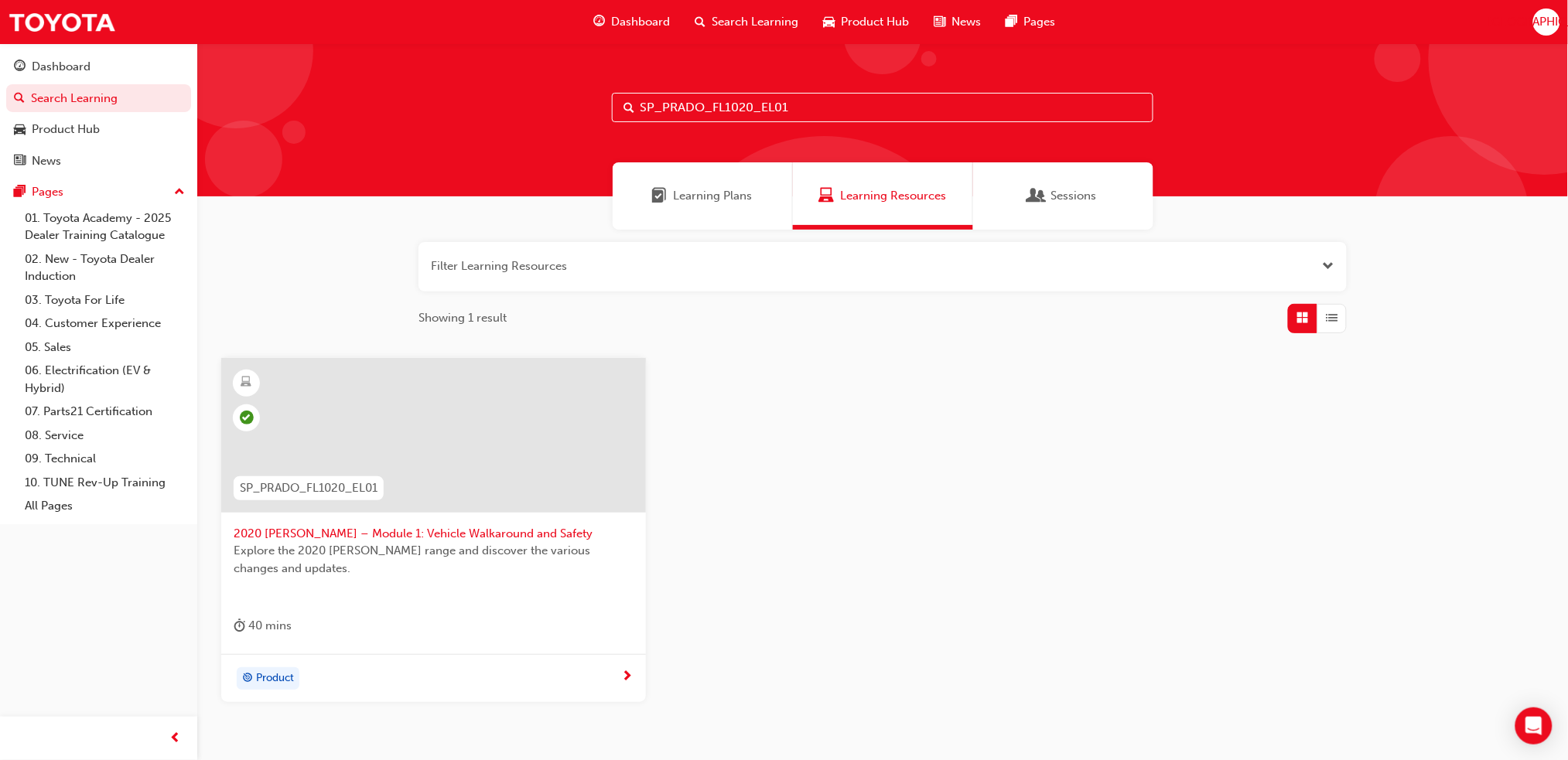
paste input "2)"
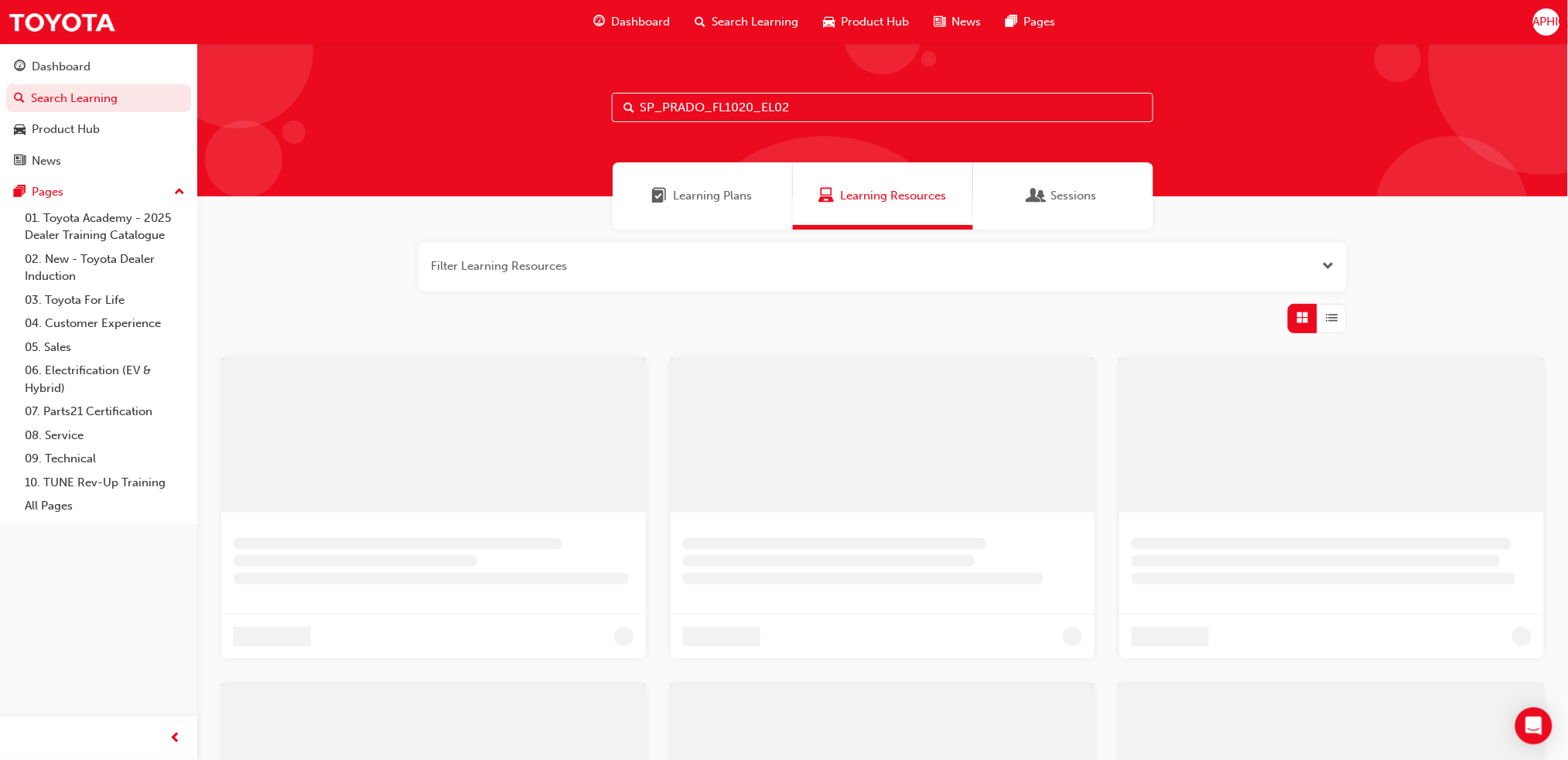
type input "SP_PRADO_FL1020_EL02"
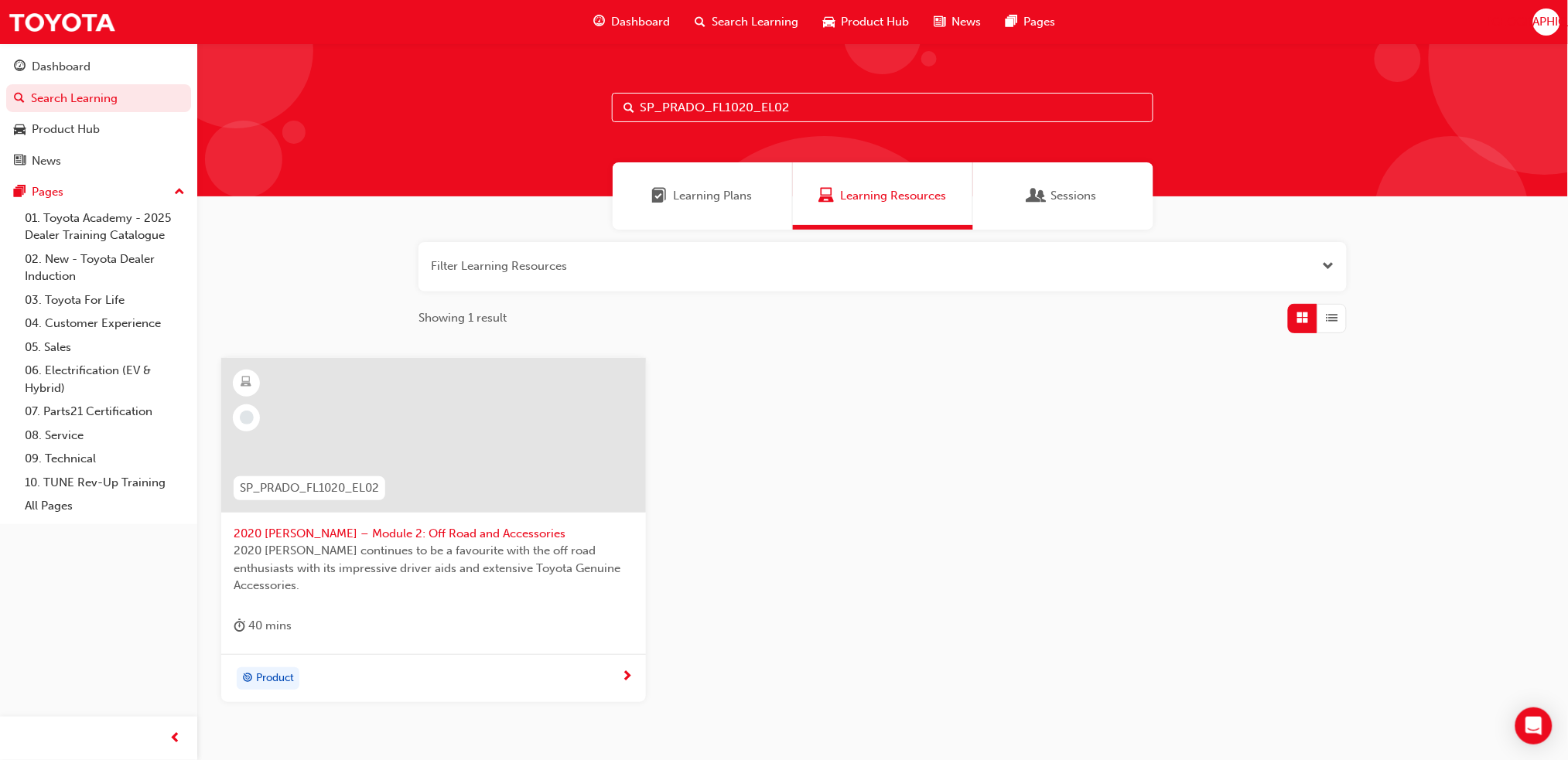
click at [516, 412] on div at bounding box center [433, 435] width 425 height 155
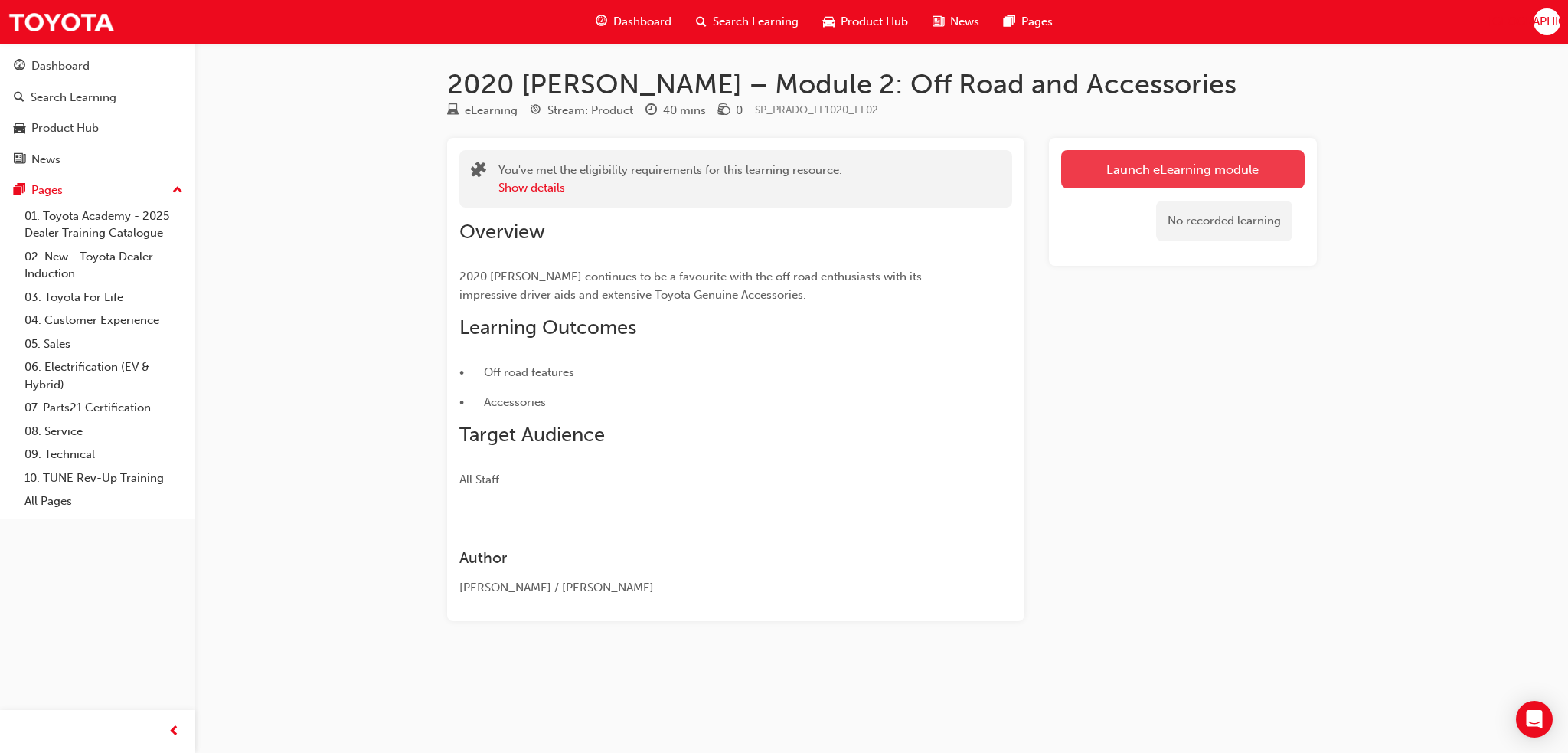
click at [1145, 179] on link "Launch eLearning module" at bounding box center [1182, 169] width 243 height 39
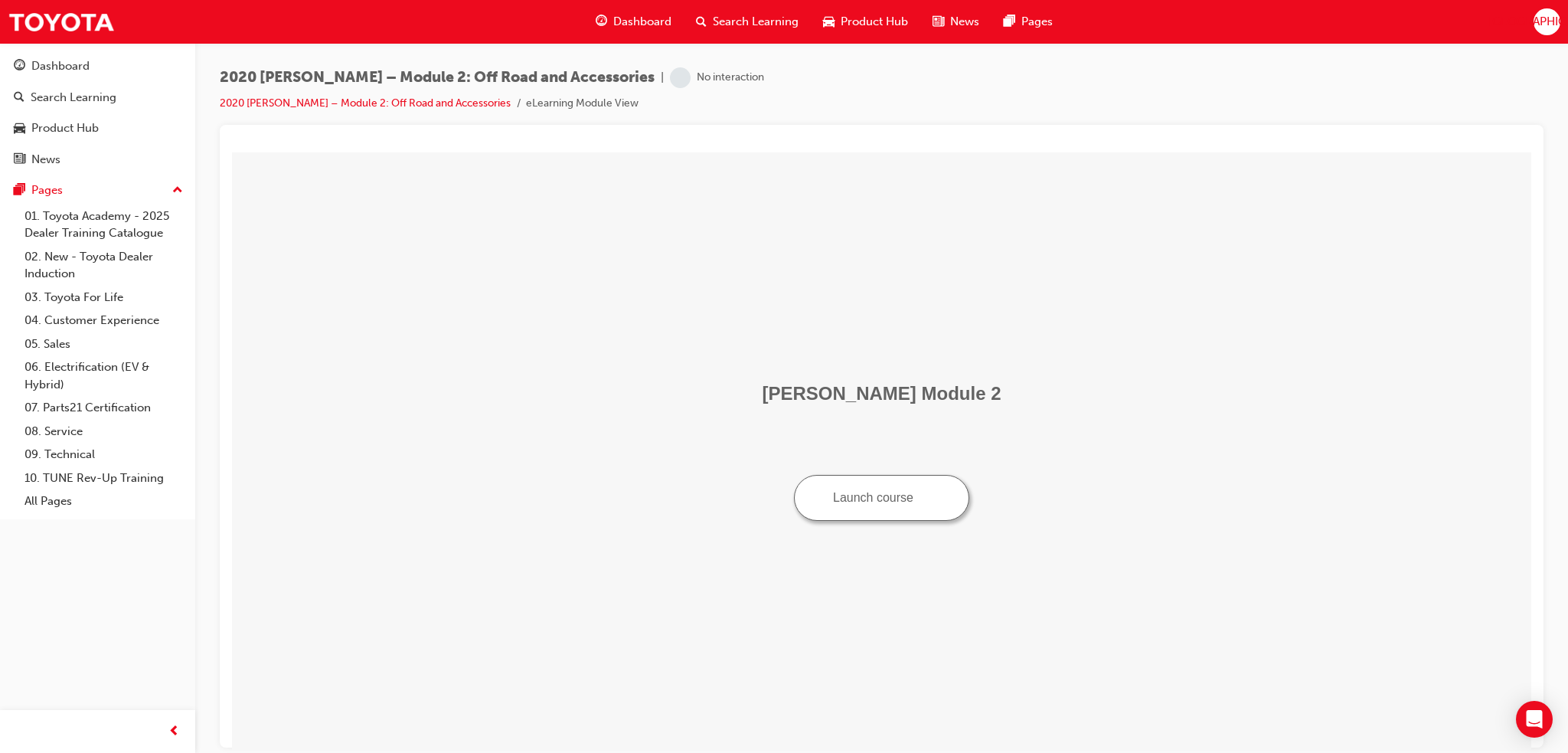
click at [887, 511] on button "Launch course" at bounding box center [881, 496] width 175 height 46
click at [70, 99] on div "Search Learning" at bounding box center [74, 98] width 86 height 18
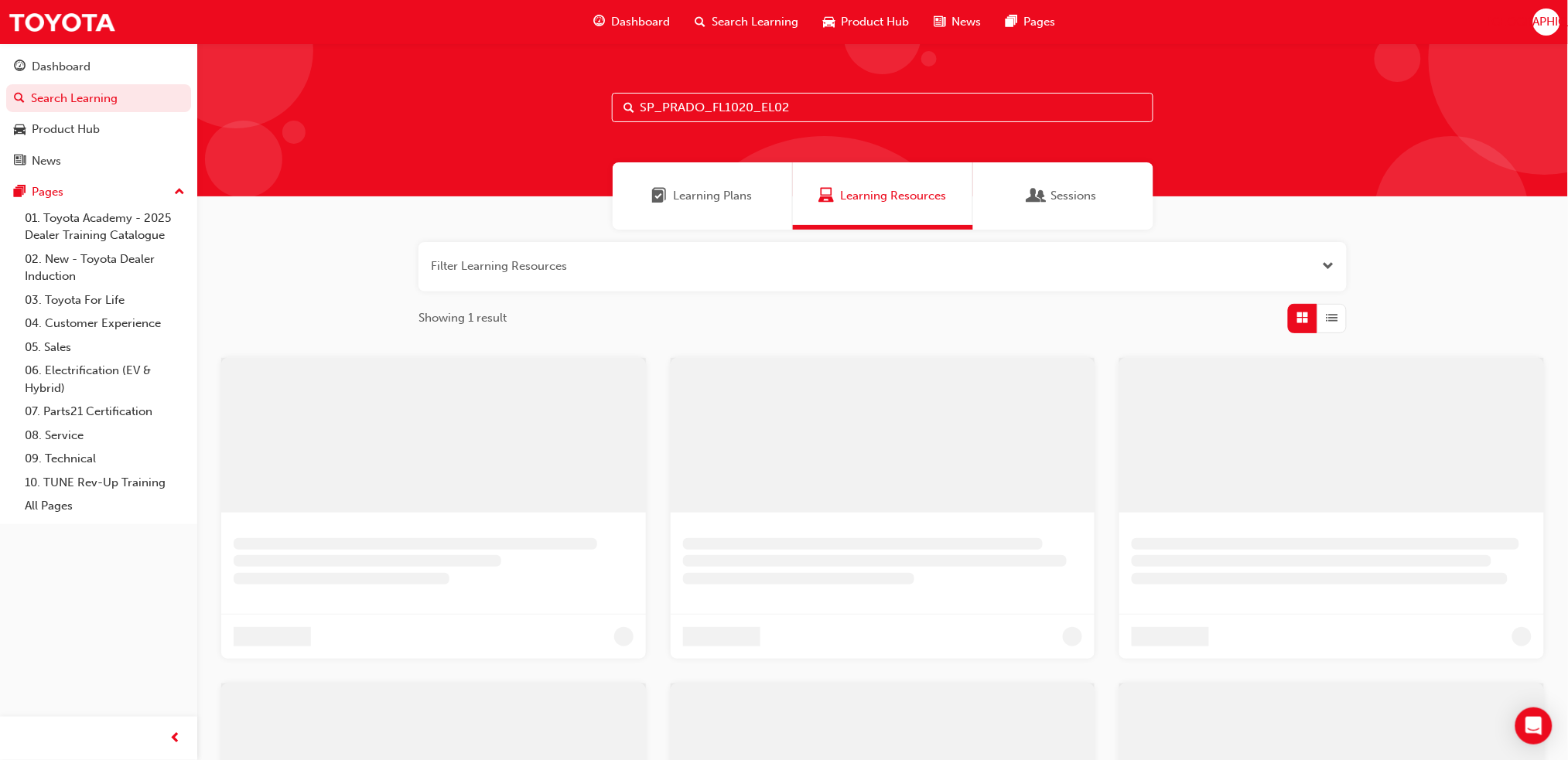
click at [779, 98] on input "SP_PRADO_FL1020_EL02" at bounding box center [883, 107] width 542 height 29
paste input "NM1020_DPG"
type input "SP_PRADO_NM1020_DPG"
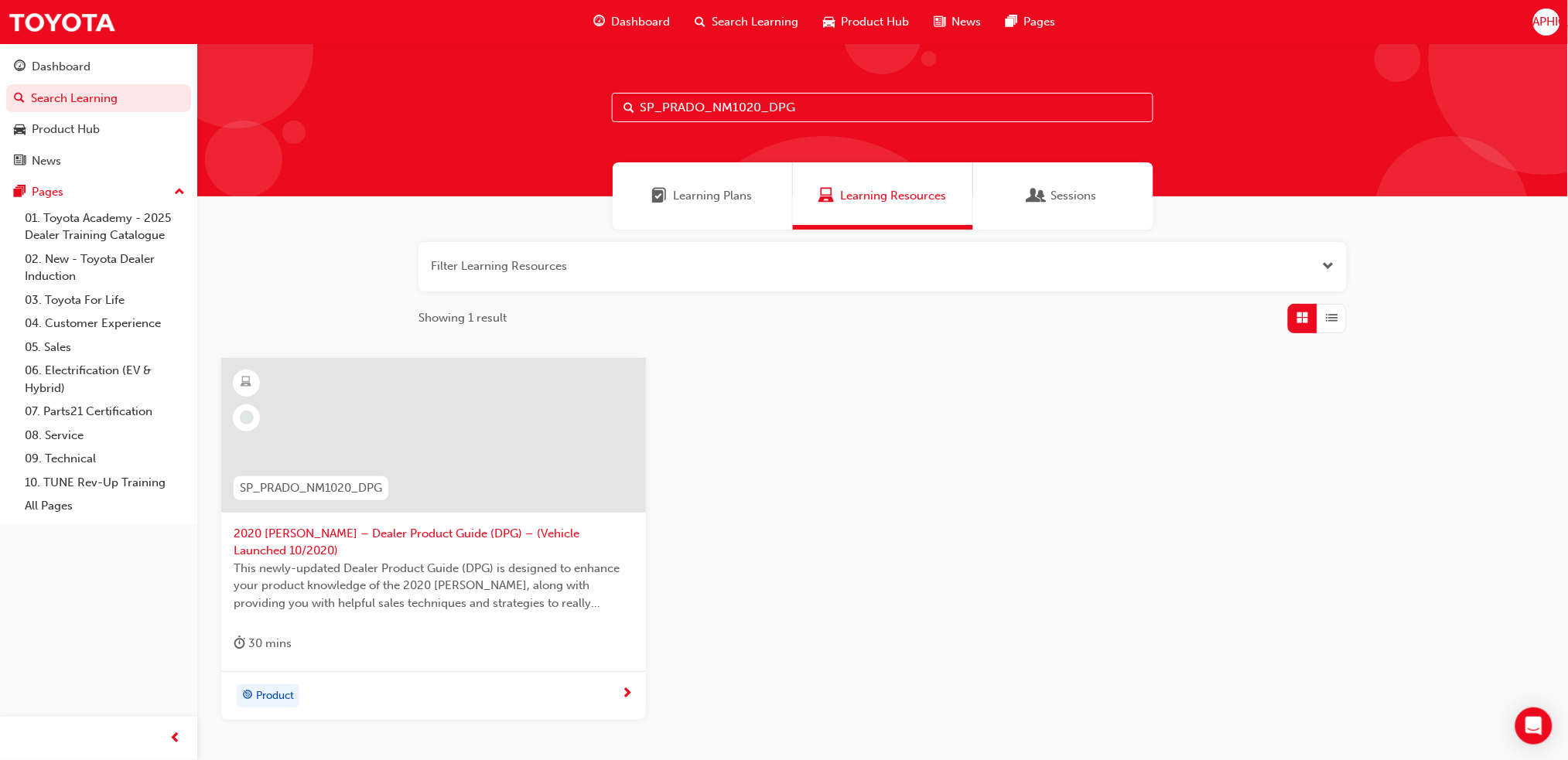
click at [532, 423] on div at bounding box center [433, 435] width 425 height 155
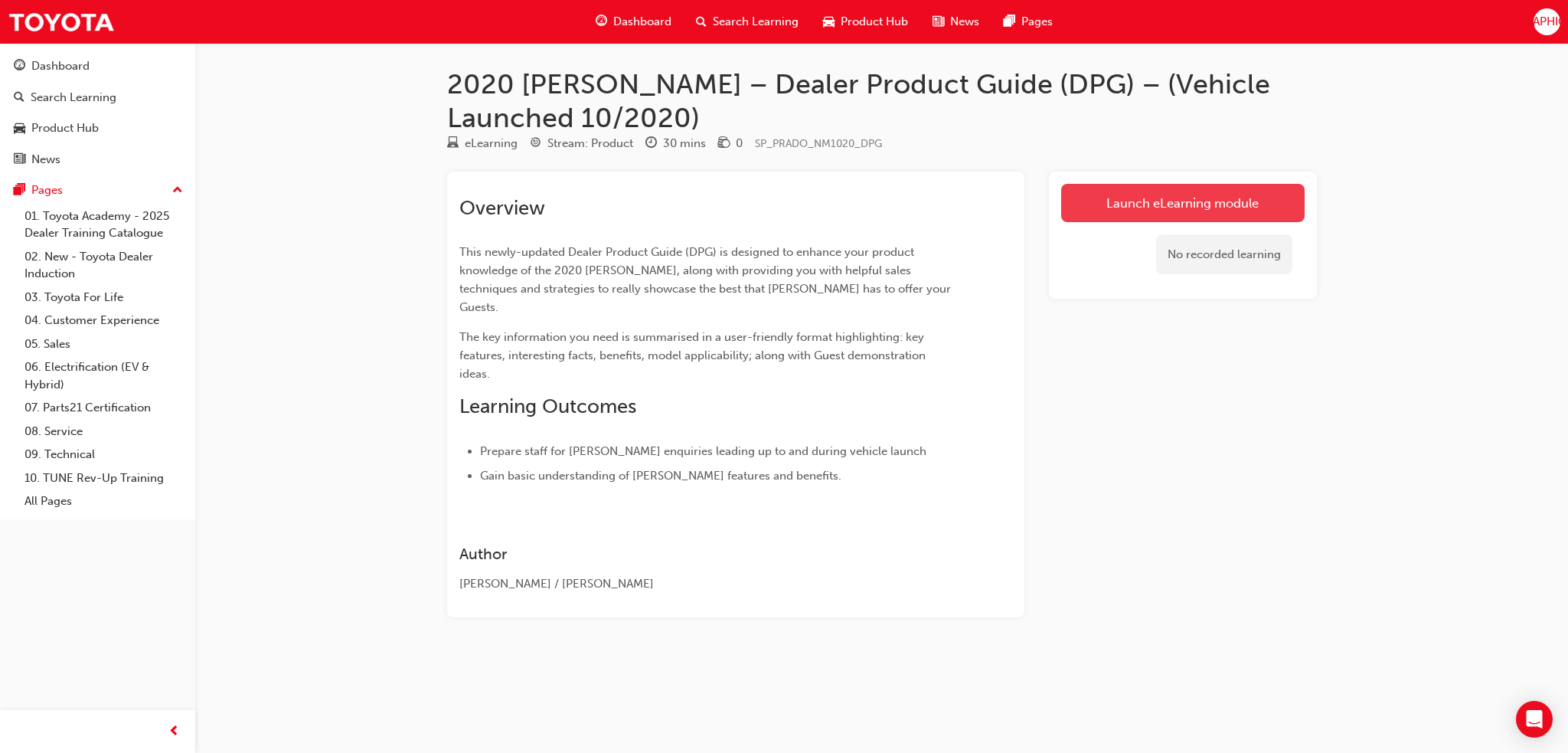
click at [1112, 197] on link "Launch eLearning module" at bounding box center [1182, 203] width 243 height 39
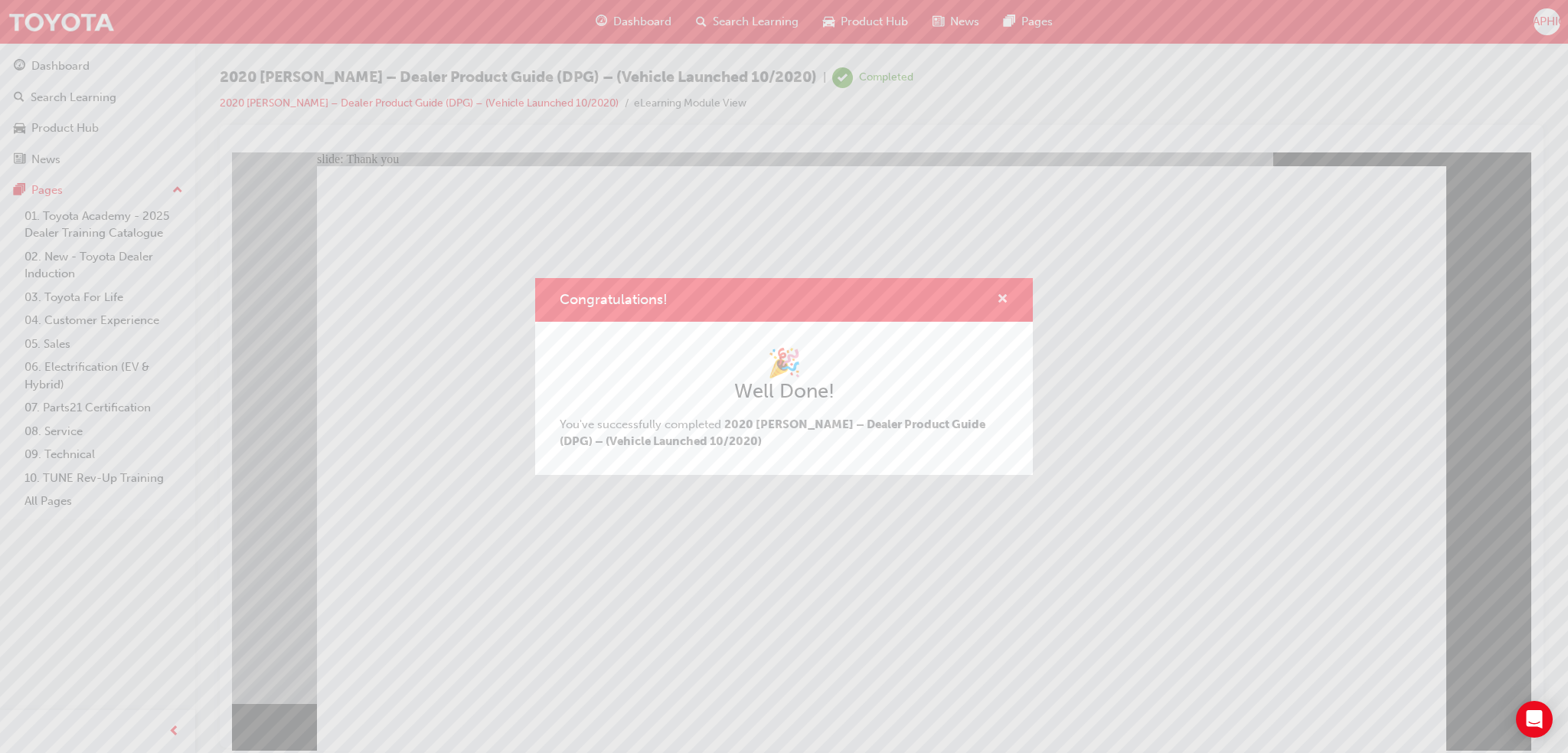
click at [1007, 295] on span "cross-icon" at bounding box center [1002, 300] width 12 height 13
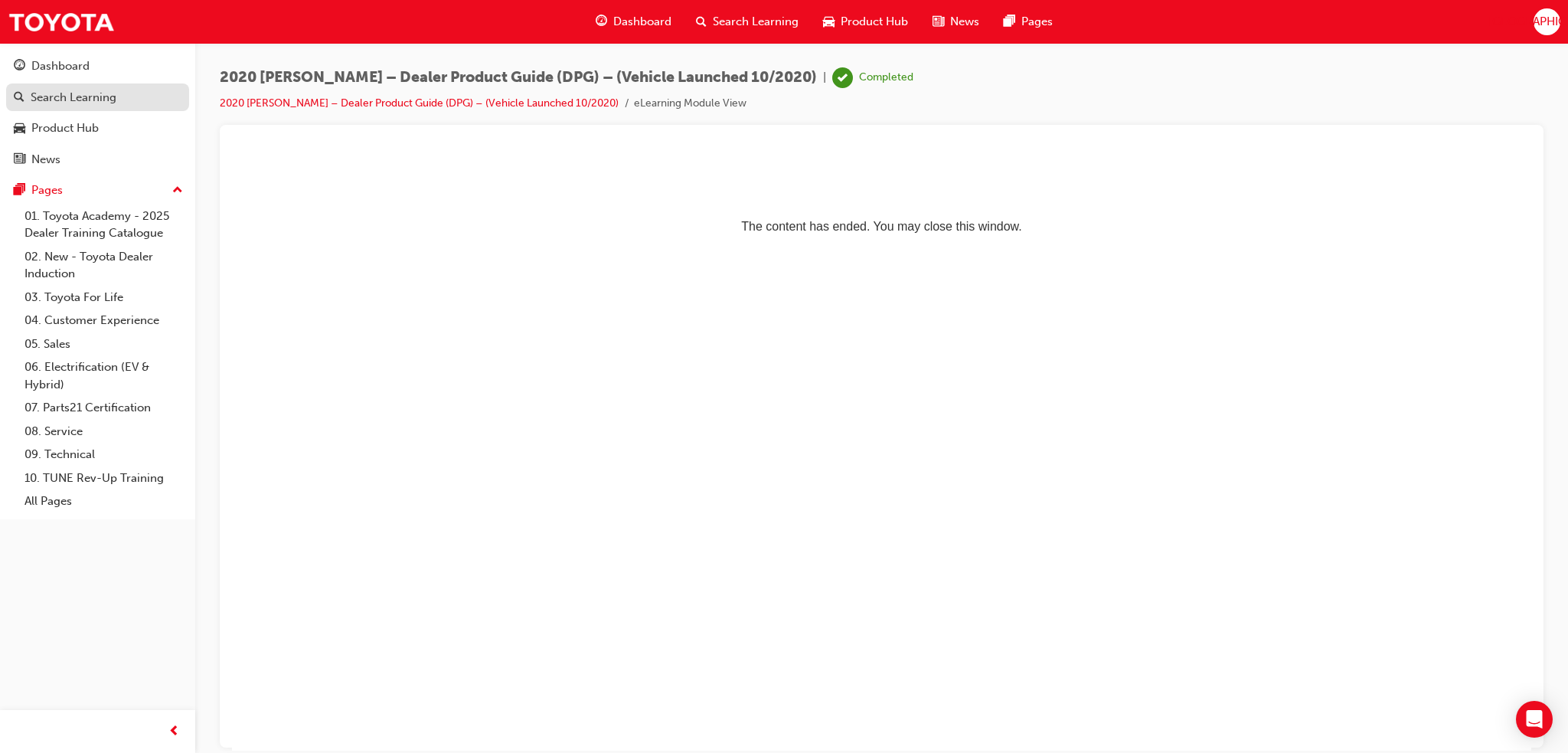
click at [65, 92] on div "Search Learning" at bounding box center [74, 98] width 86 height 18
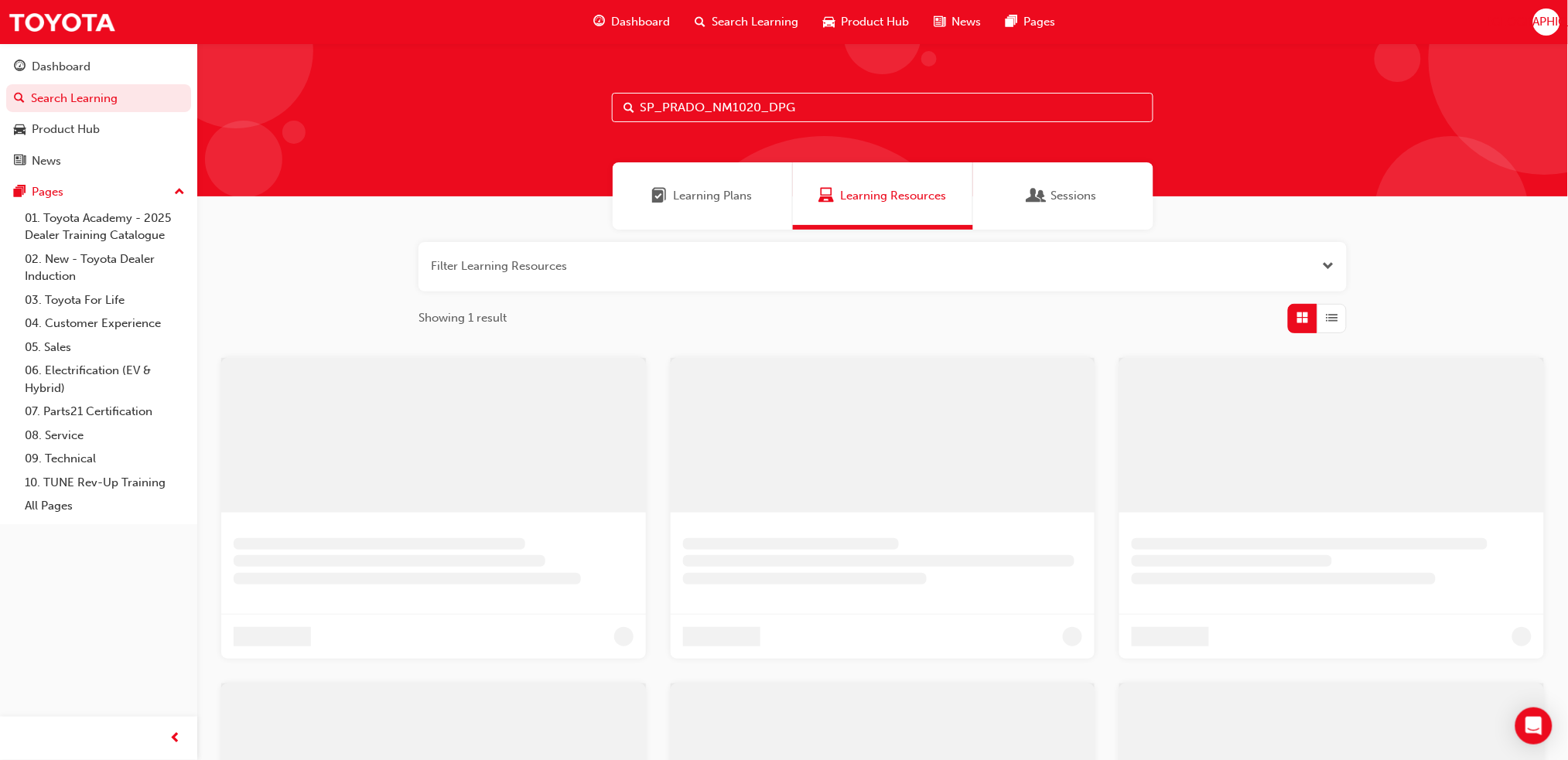
click at [708, 116] on input "SP_PRADO_NM1020_DPG" at bounding box center [883, 107] width 542 height 29
paste input "RAV4_NM0519_VID_003"
type input "SP_RAV4_NM0519_VID_003"
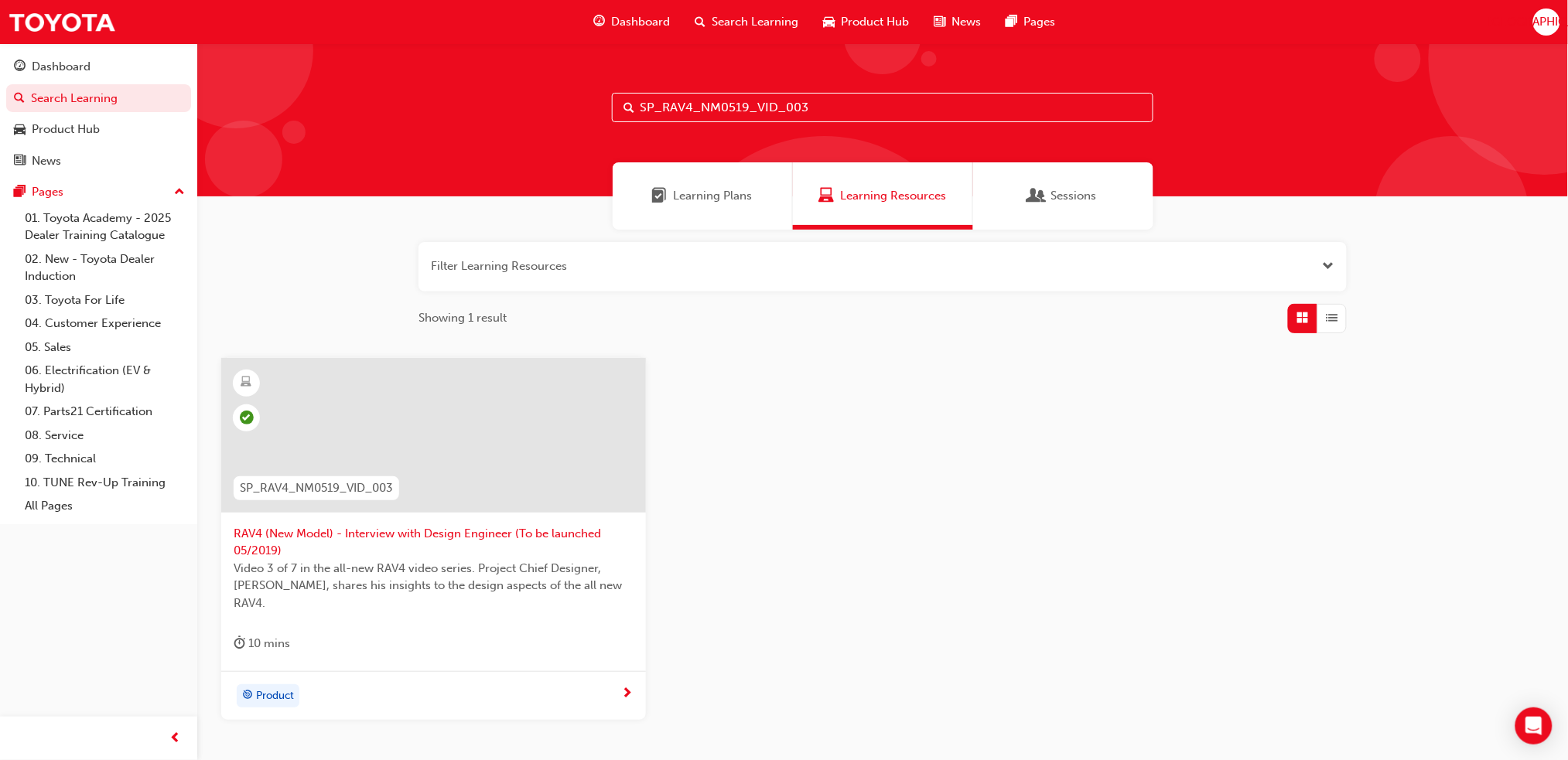
click at [509, 426] on div at bounding box center [433, 435] width 425 height 155
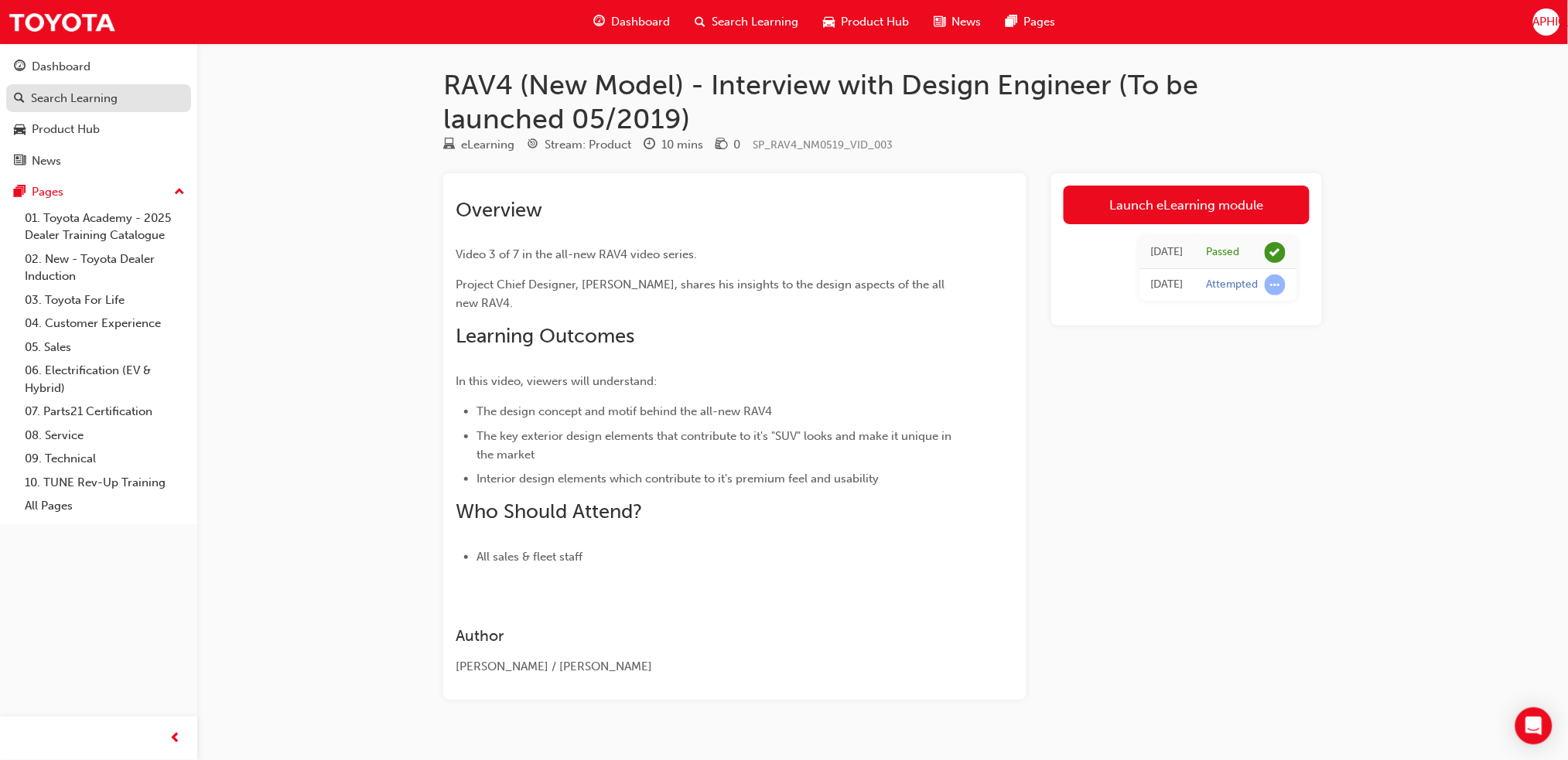
click at [109, 93] on div "Search Learning" at bounding box center [74, 99] width 87 height 18
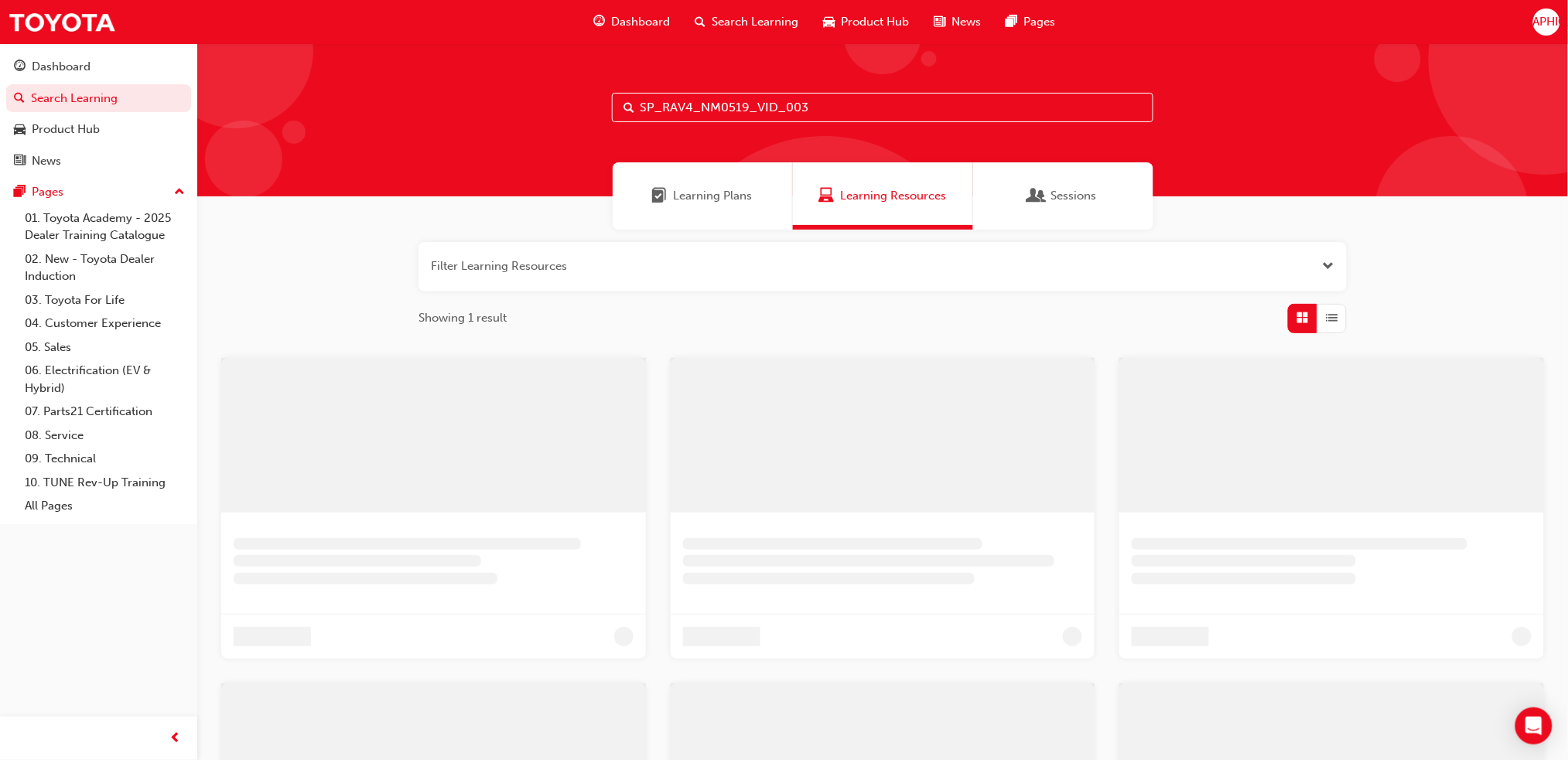
click at [711, 109] on input "SP_RAV4_NM0519_VID_003" at bounding box center [883, 107] width 542 height 29
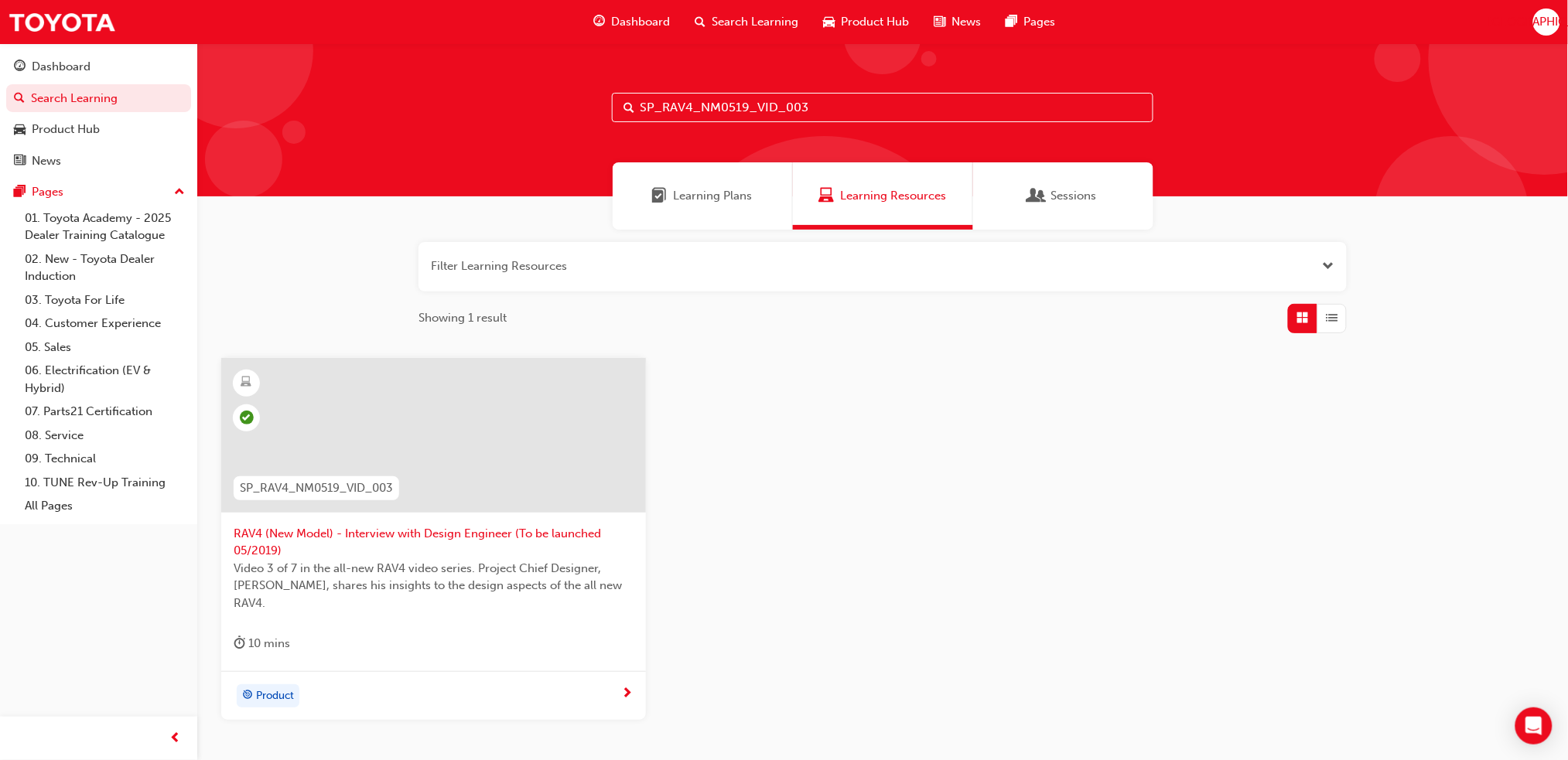
paste input "4"
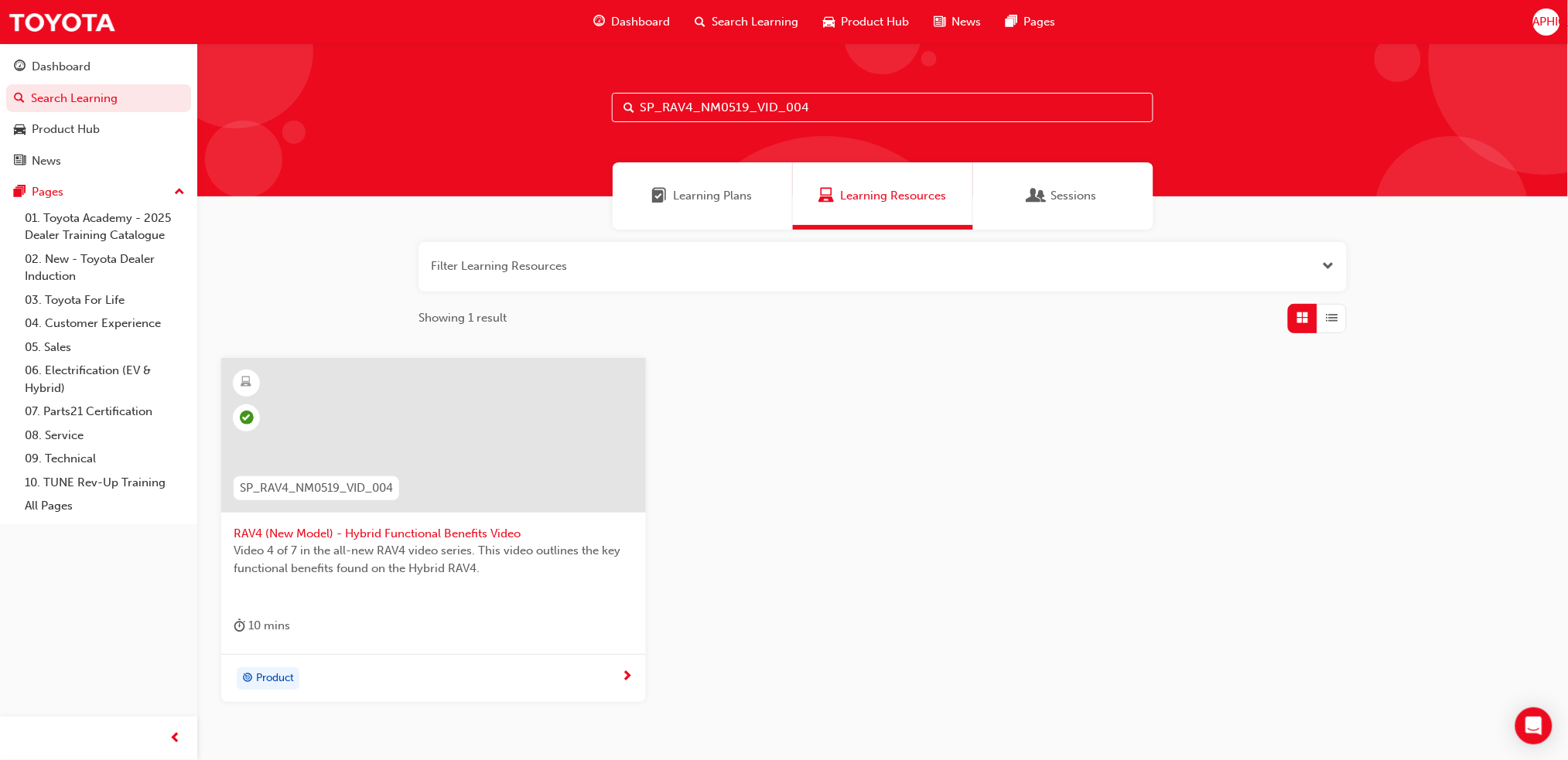
click at [728, 104] on input "SP_RAV4_NM0519_VID_004" at bounding box center [883, 107] width 542 height 29
paste input "5"
click at [758, 87] on div "SP_RAV4_NM0519_VID_005" at bounding box center [883, 120] width 1371 height 153
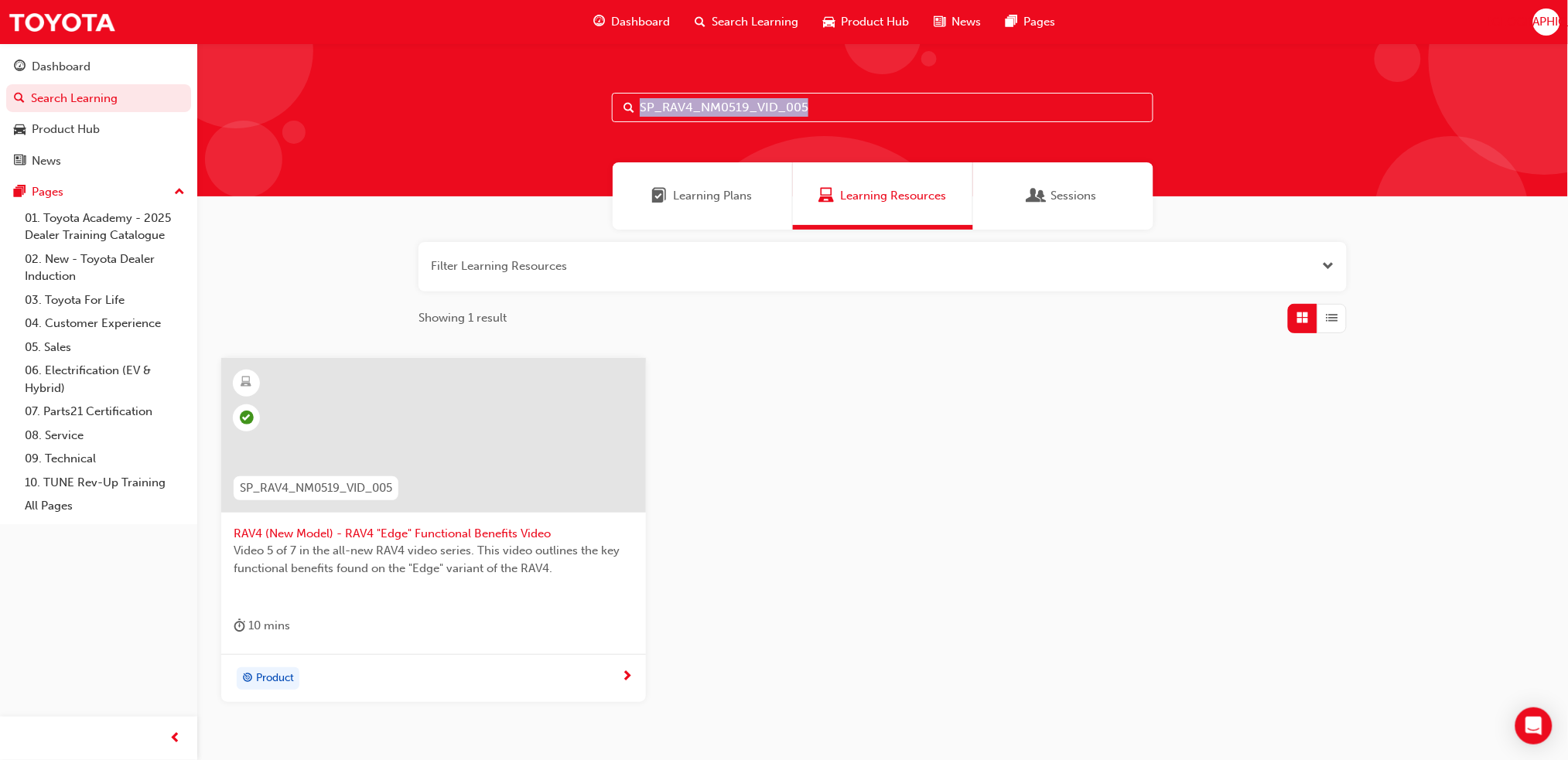
click at [758, 87] on div "SP_RAV4_NM0519_VID_005" at bounding box center [883, 120] width 1371 height 153
click at [753, 98] on input "SP_RAV4_NM0519_VID_005" at bounding box center [883, 107] width 542 height 29
paste input "YARIS_NM0820_EL_06"
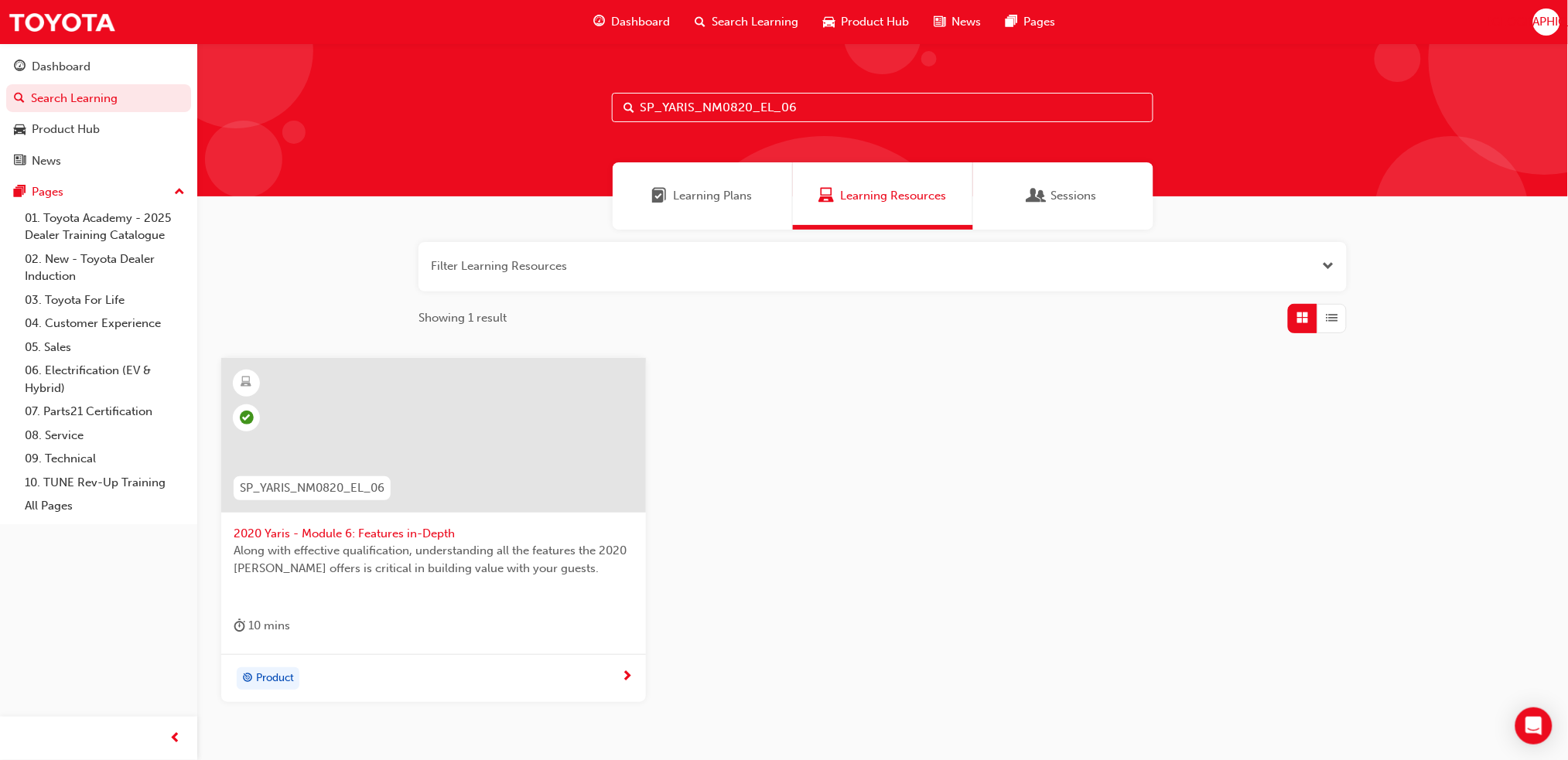
click at [733, 107] on input "SP_YARIS_NM0820_EL_06" at bounding box center [883, 107] width 542 height 29
paste input "7"
type input "SP_YARIS_NM0820_EL_07"
drag, startPoint x: 913, startPoint y: 460, endPoint x: 774, endPoint y: 439, distance: 140.6
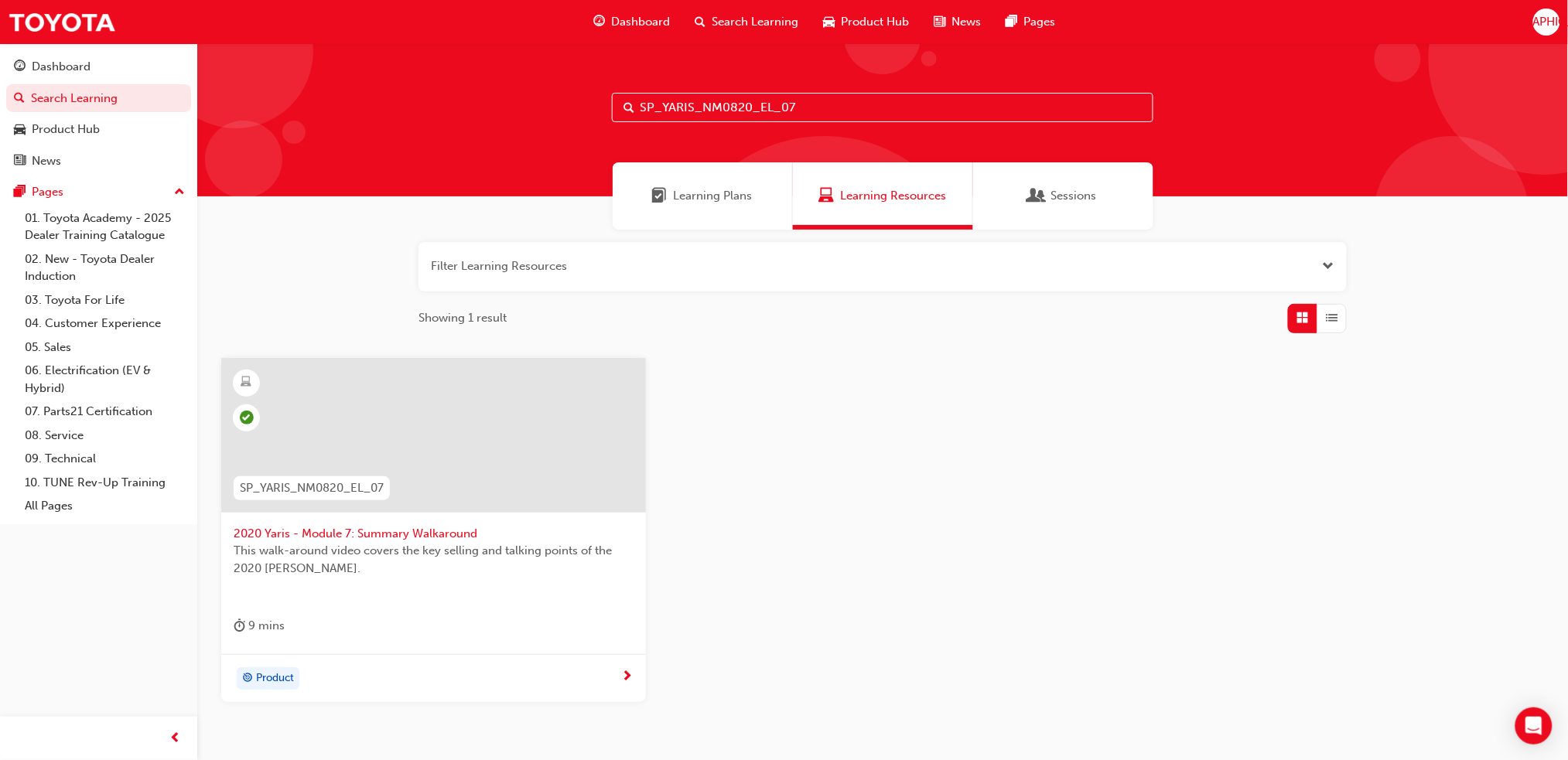
click at [774, 440] on div "SP_YARIS_NM0820_EL_07 2020 Yaris - Module 7: Summary Walkaround This walk-aroun…" at bounding box center [882, 543] width 1348 height 370
click at [641, 14] on span "Dashboard" at bounding box center [640, 23] width 59 height 18
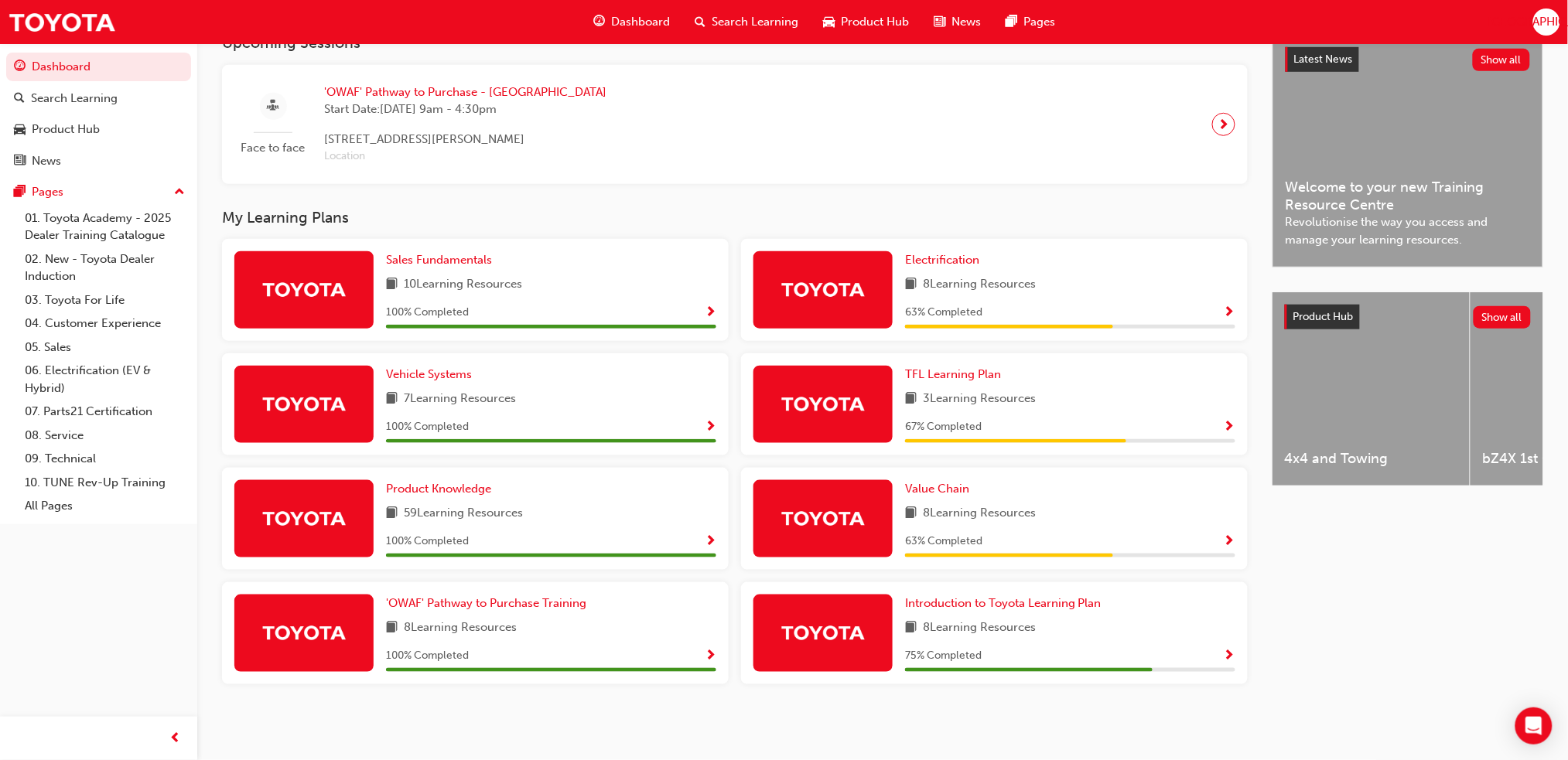
scroll to position [364, 0]
click at [937, 375] on span "TFL Learning Plan" at bounding box center [953, 373] width 96 height 14
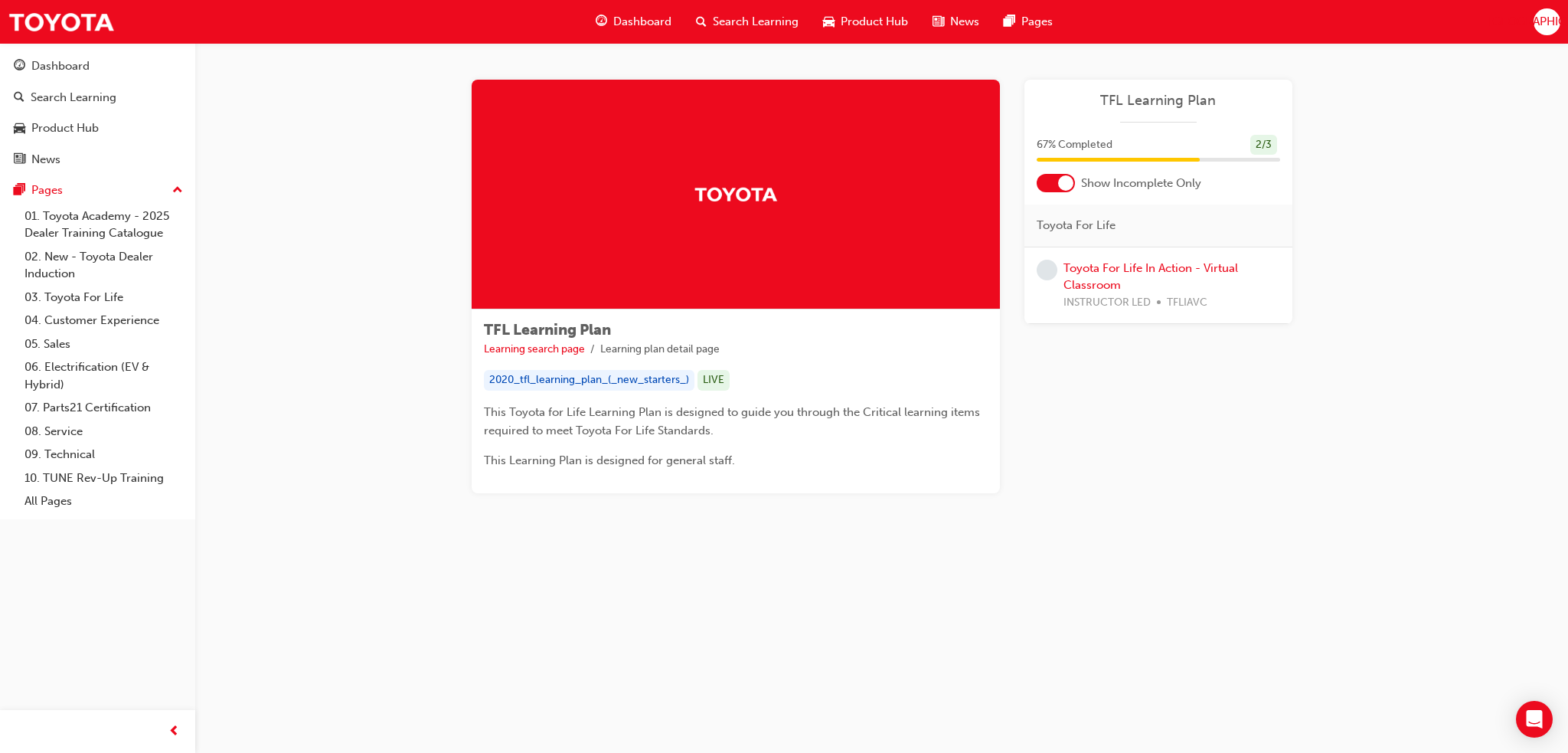
click at [615, 24] on span "Dashboard" at bounding box center [642, 22] width 58 height 18
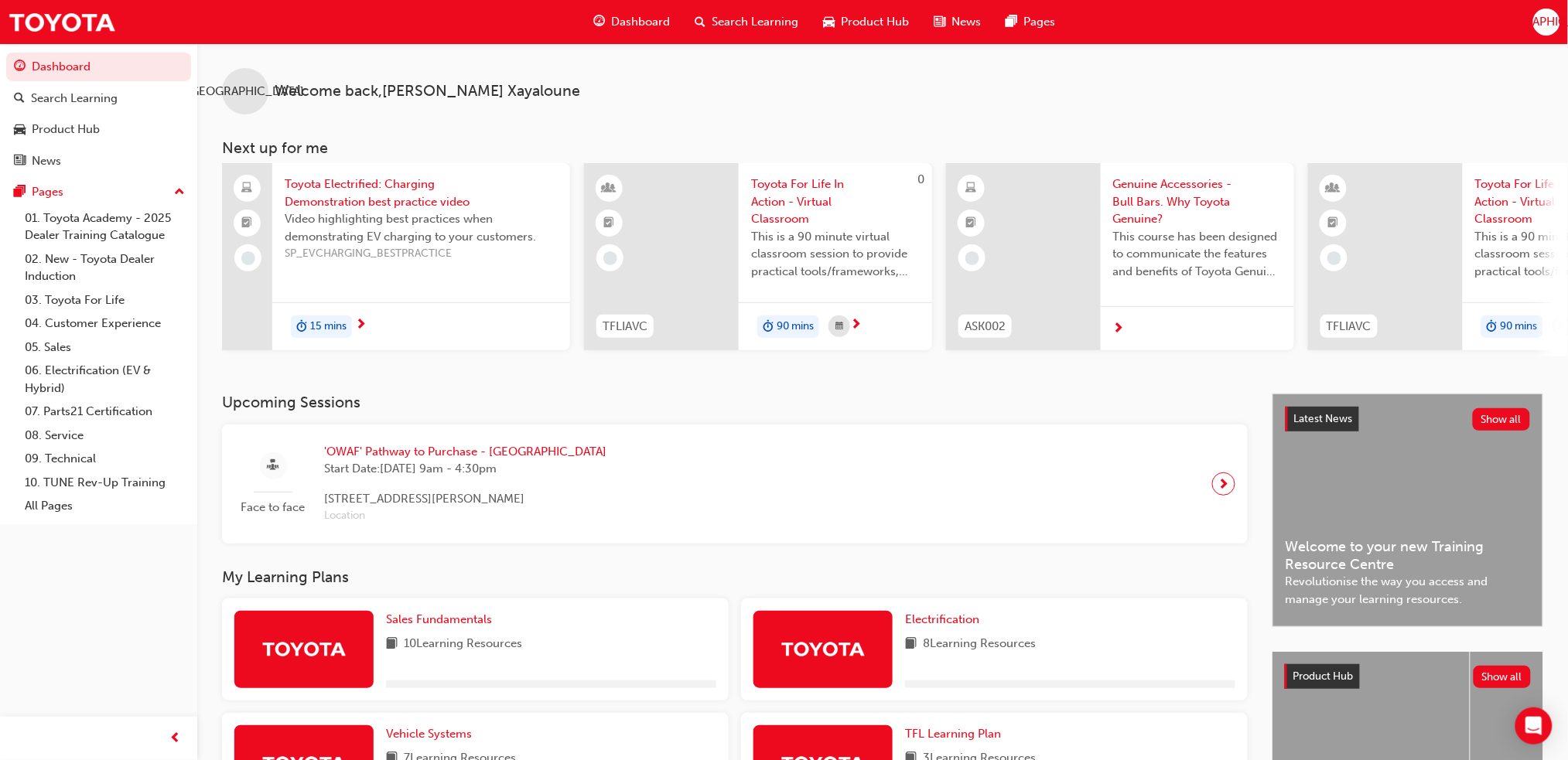
click at [1563, 22] on div "Dashboard Search Learning Product Hub News Pages [GEOGRAPHIC_DATA]" at bounding box center [784, 22] width 1568 height 44
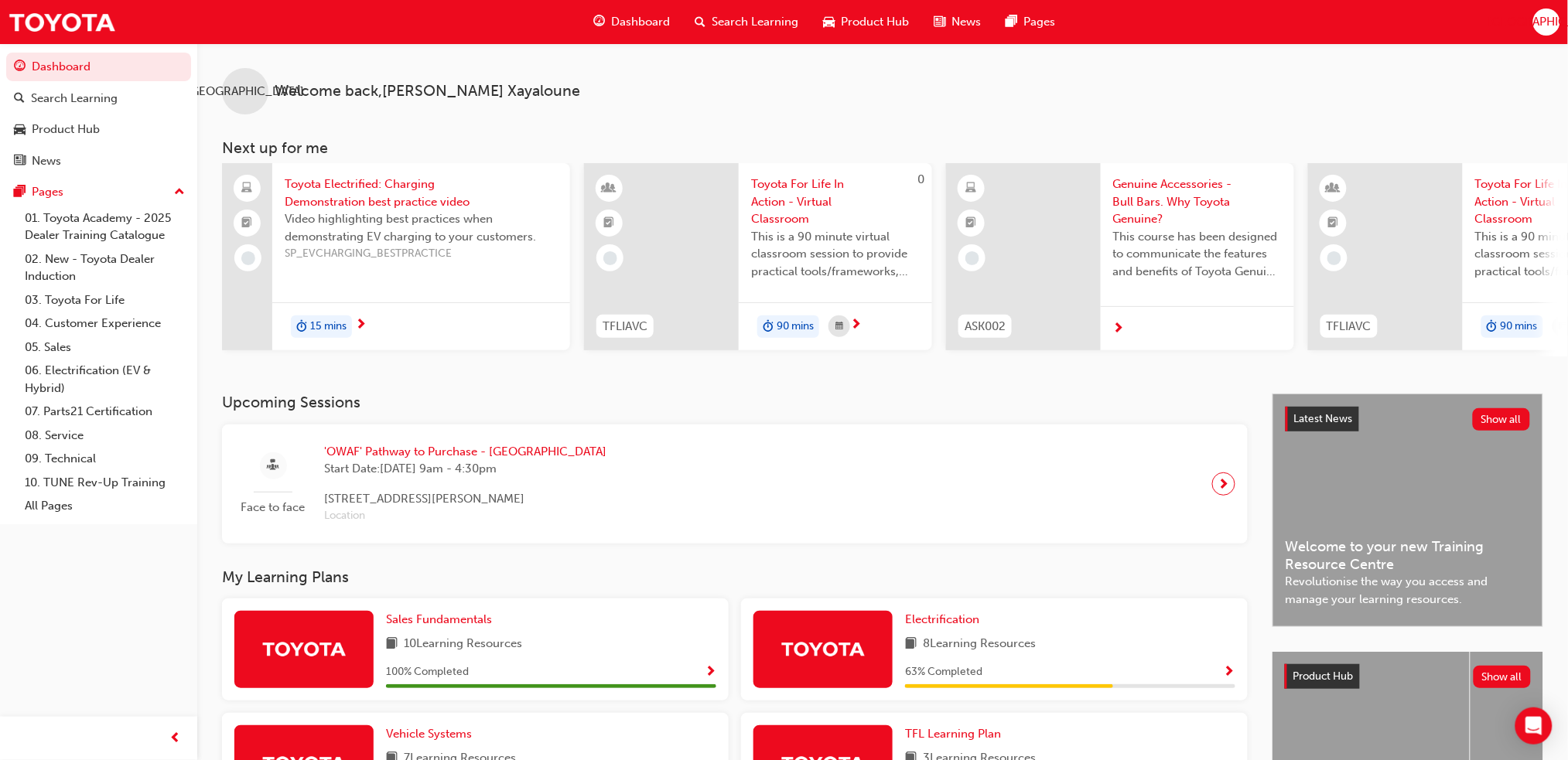
click at [1549, 20] on span "[GEOGRAPHIC_DATA]" at bounding box center [1546, 23] width 118 height 18
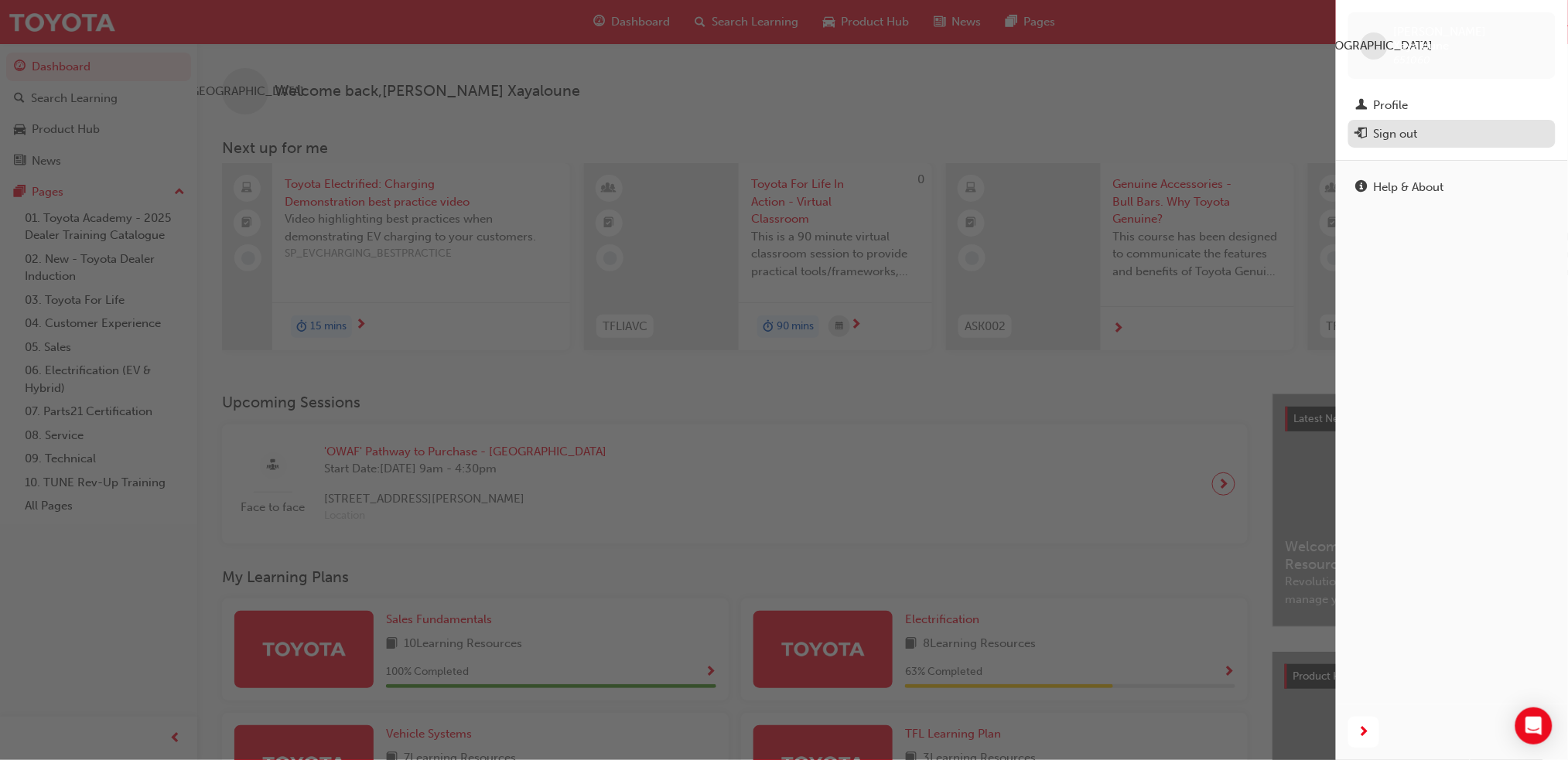
click at [1392, 125] on div "Sign out" at bounding box center [1396, 134] width 44 height 18
